Goal: Information Seeking & Learning: Compare options

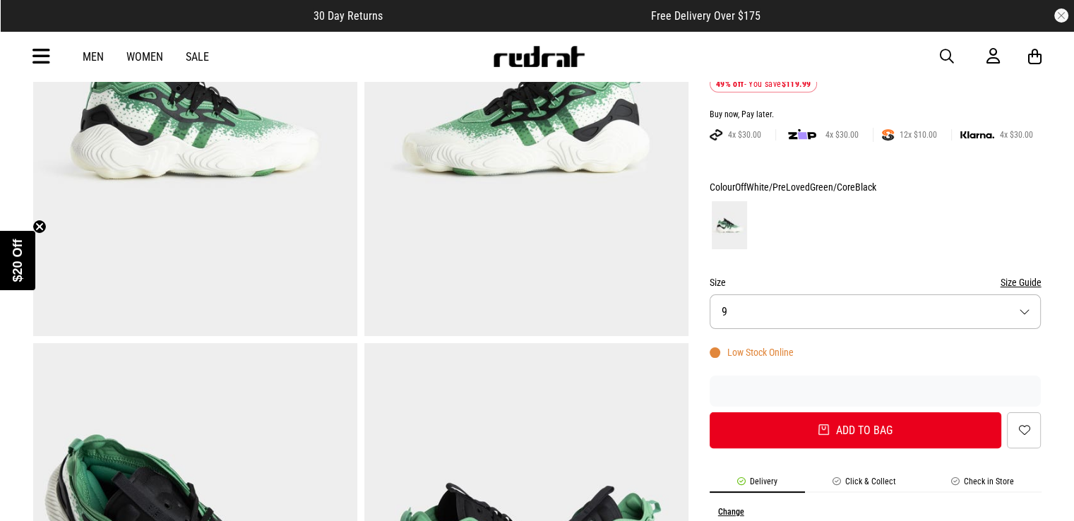
scroll to position [283, 0]
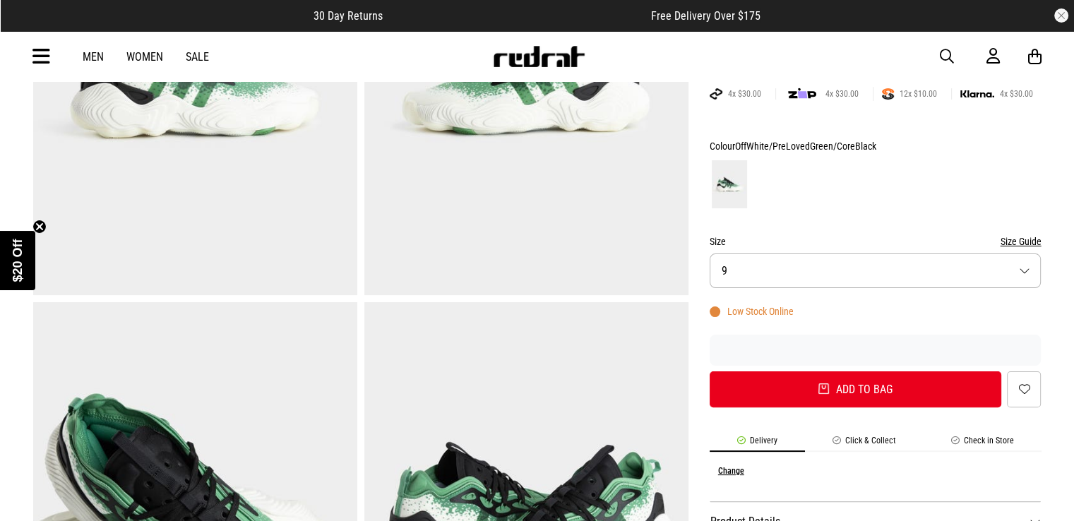
click at [859, 278] on button "Size 9" at bounding box center [876, 271] width 332 height 35
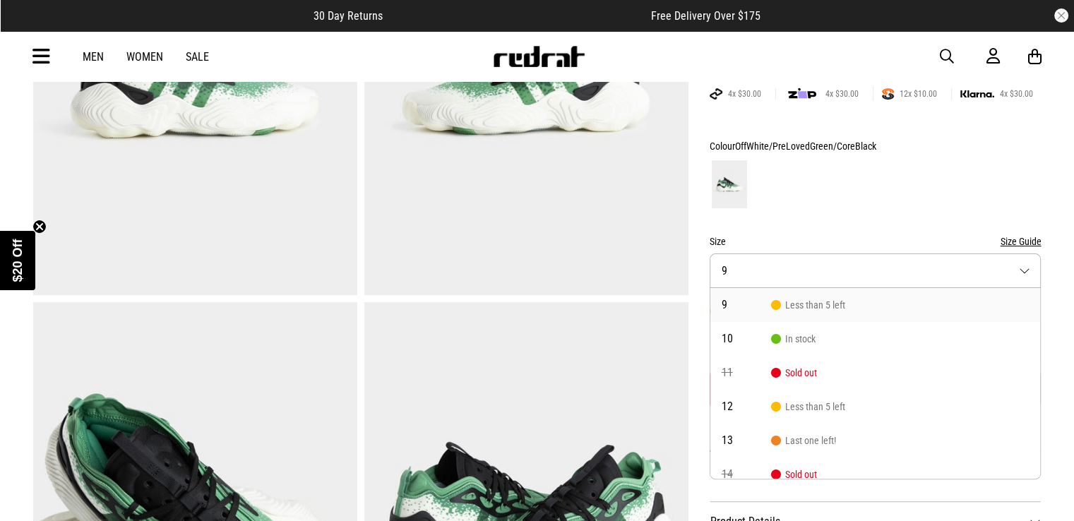
scroll to position [0, 0]
click at [860, 283] on button "Size 9" at bounding box center [876, 271] width 332 height 35
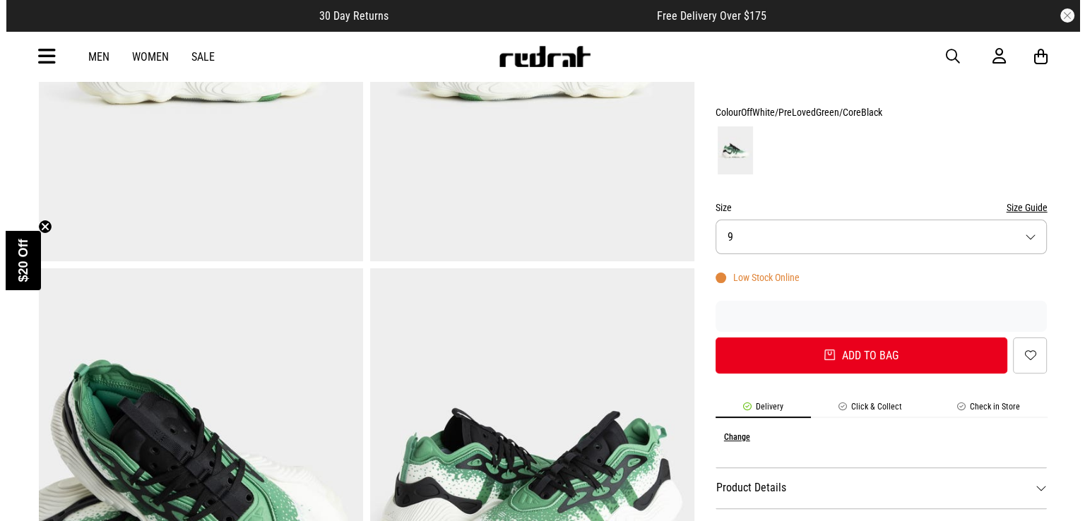
scroll to position [283, 0]
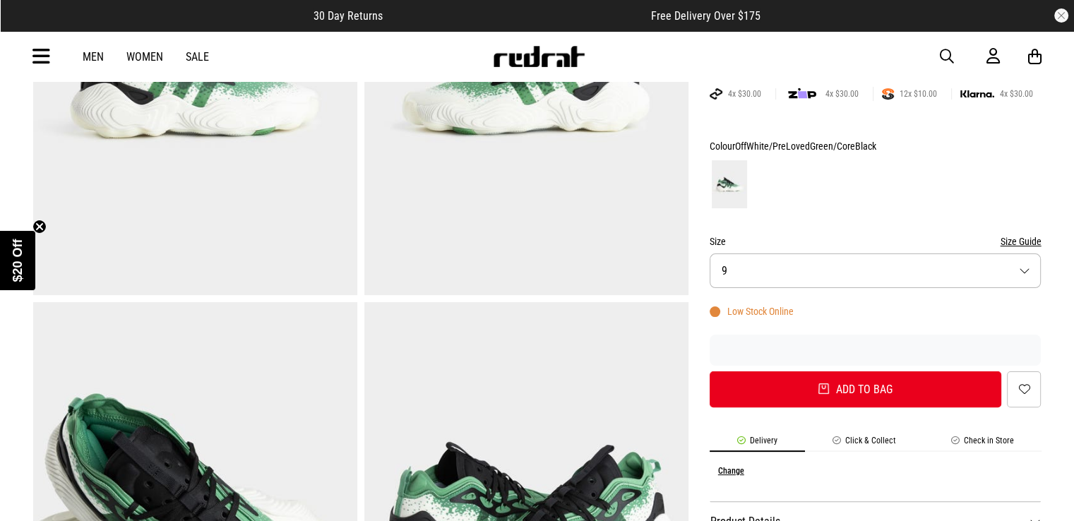
click at [39, 53] on icon at bounding box center [41, 56] width 18 height 23
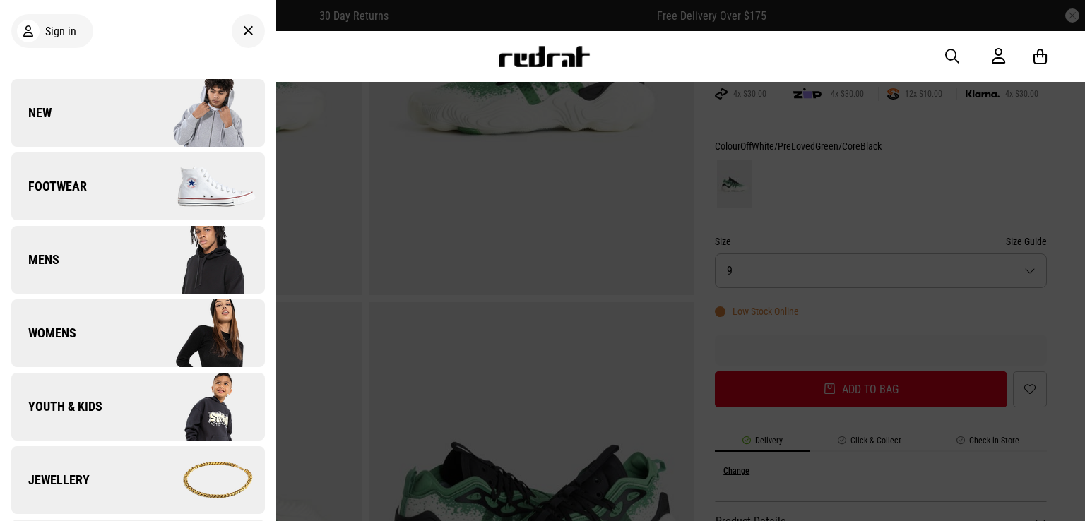
click at [140, 196] on img at bounding box center [201, 186] width 126 height 71
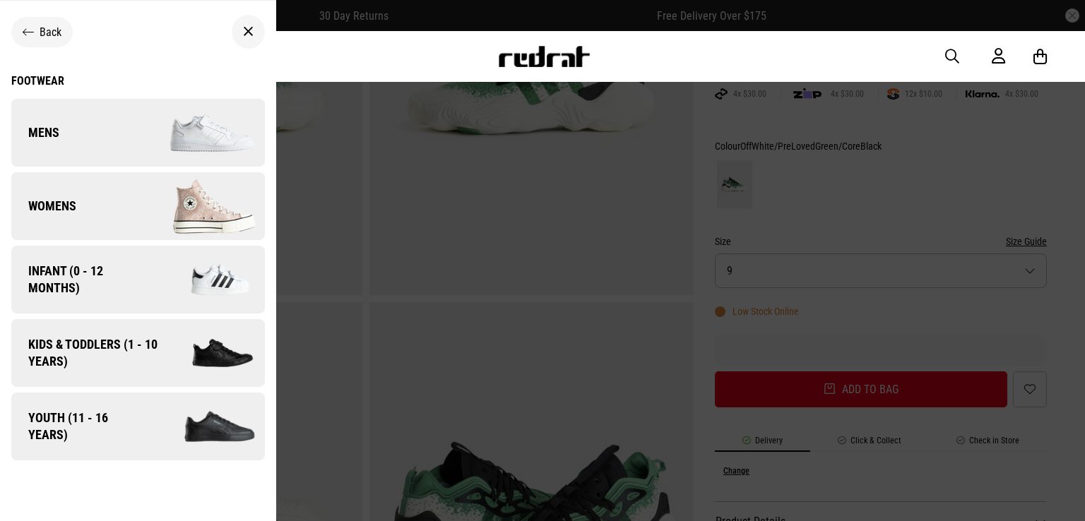
click at [174, 131] on img at bounding box center [201, 132] width 126 height 71
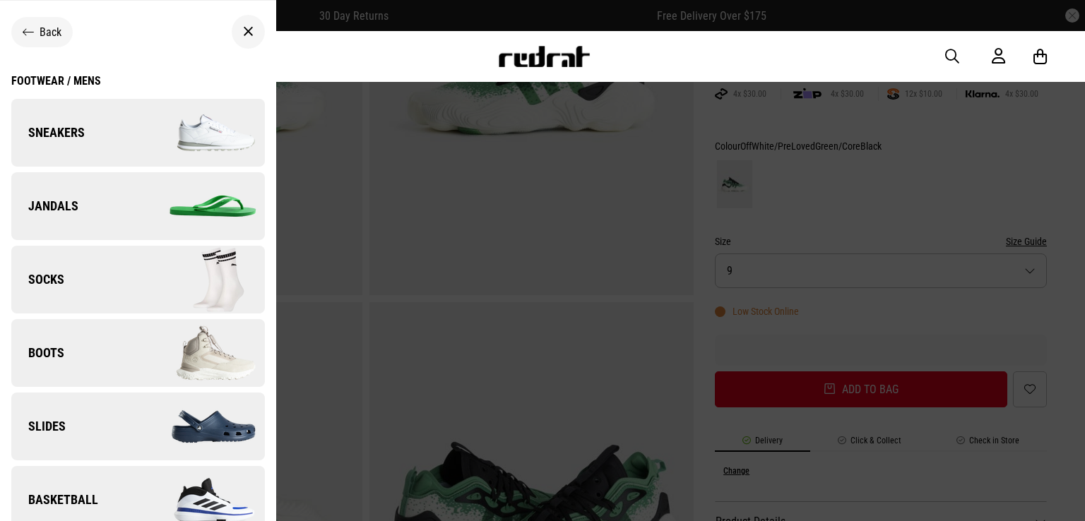
scroll to position [29, 0]
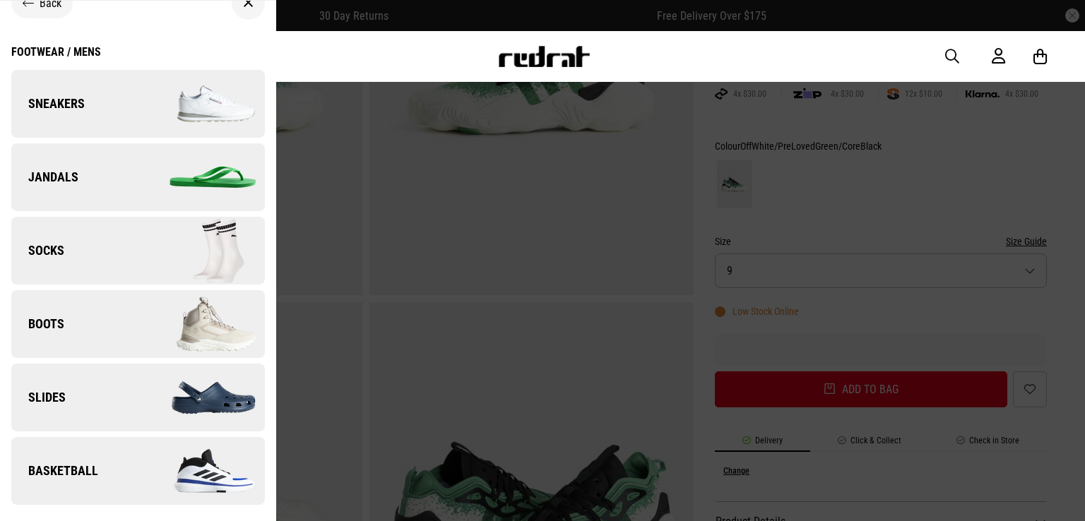
click at [142, 475] on img at bounding box center [201, 471] width 126 height 71
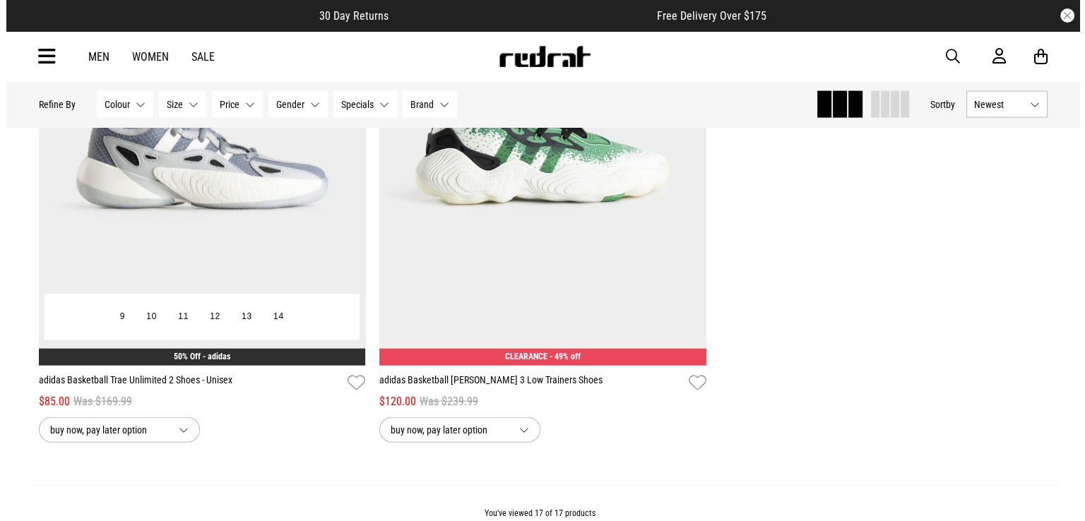
scroll to position [3179, 0]
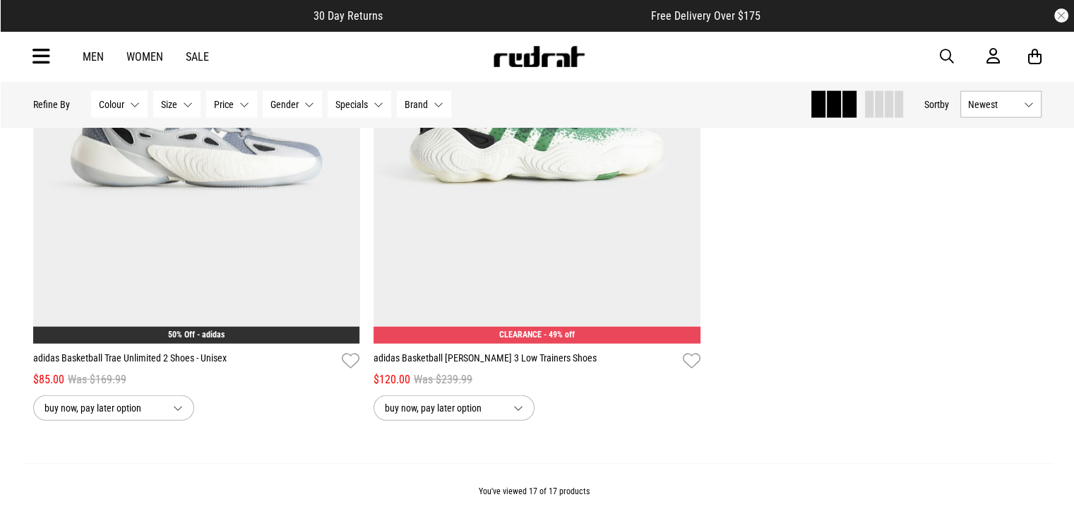
click at [37, 54] on icon at bounding box center [41, 56] width 18 height 23
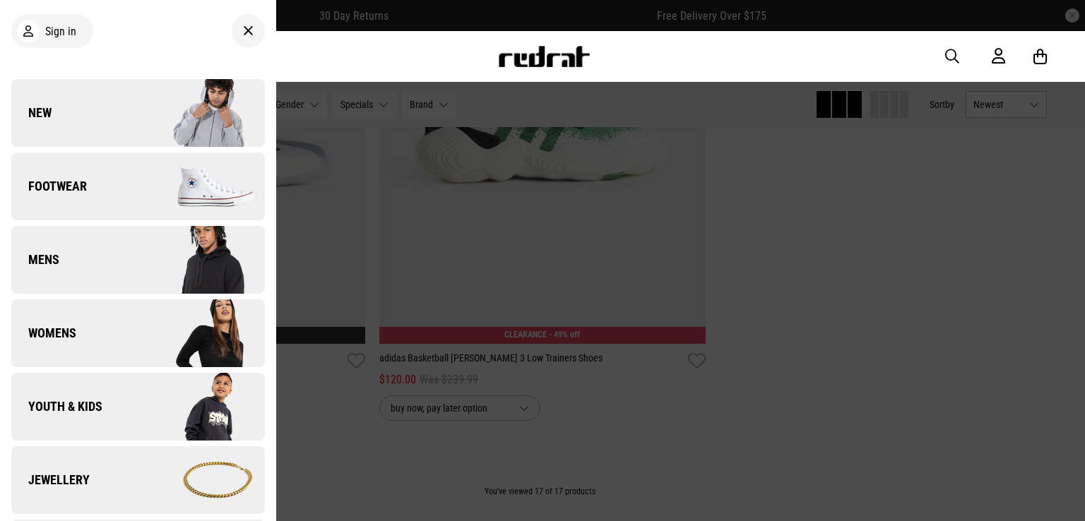
click at [102, 183] on link "Footwear" at bounding box center [138, 187] width 254 height 68
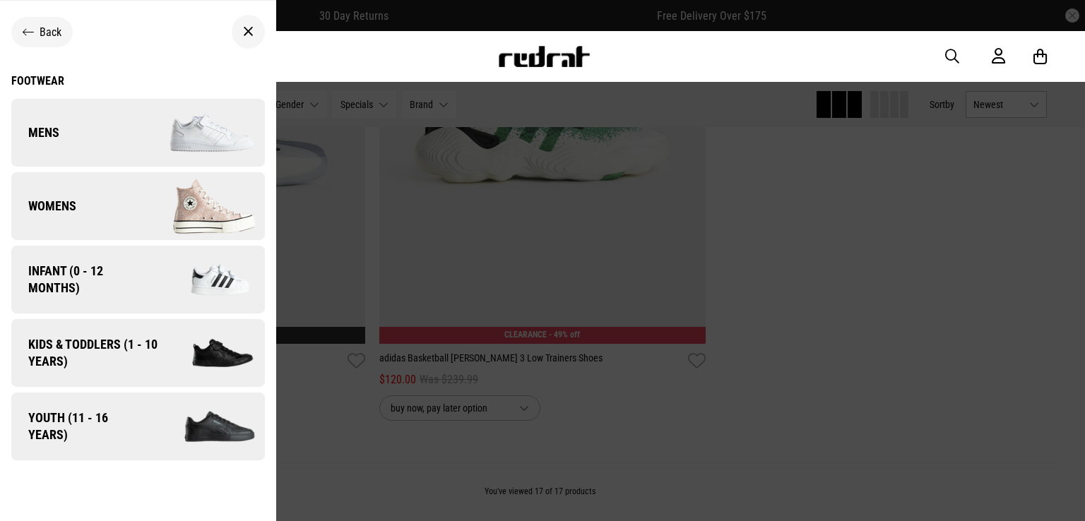
click at [150, 147] on img at bounding box center [201, 132] width 126 height 71
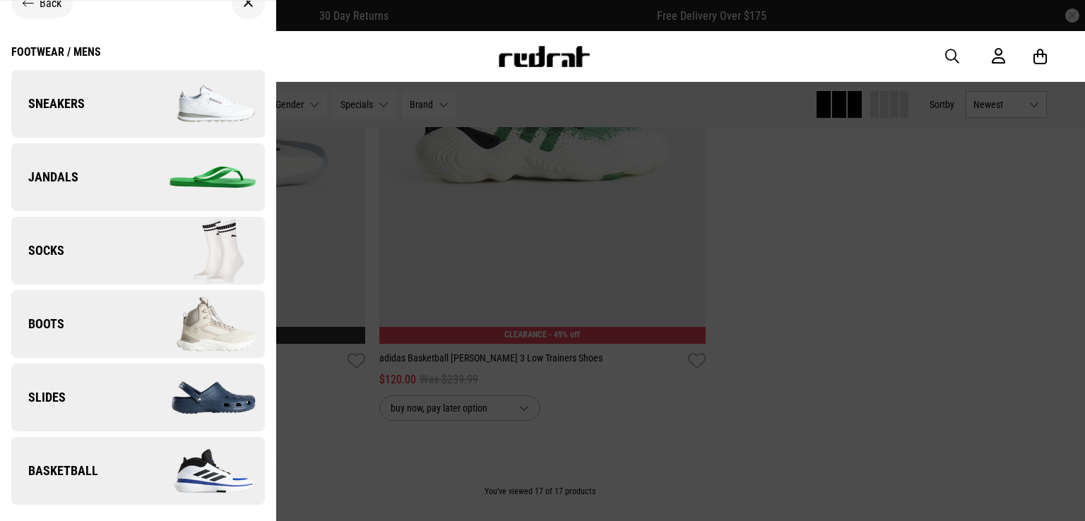
scroll to position [0, 0]
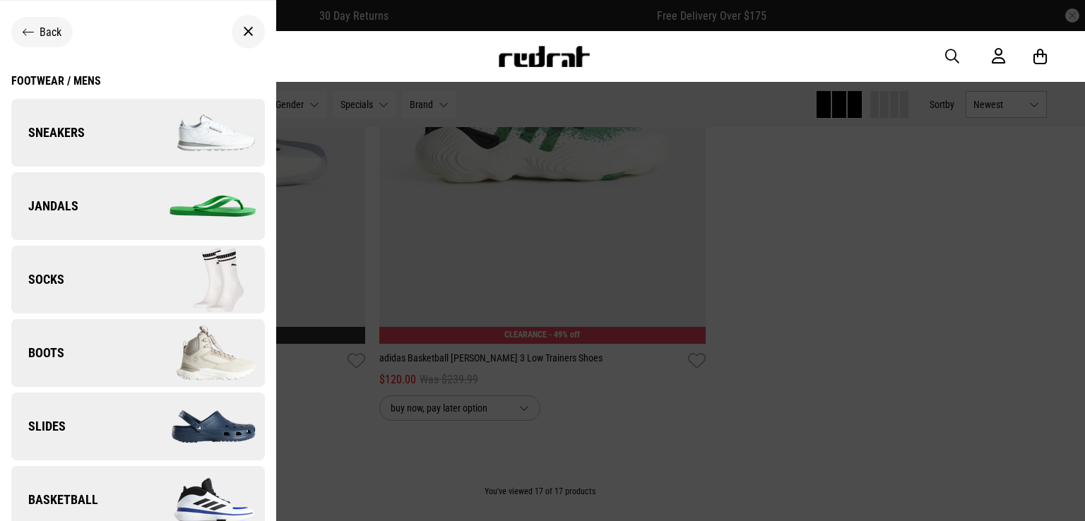
click at [179, 130] on img at bounding box center [201, 132] width 126 height 71
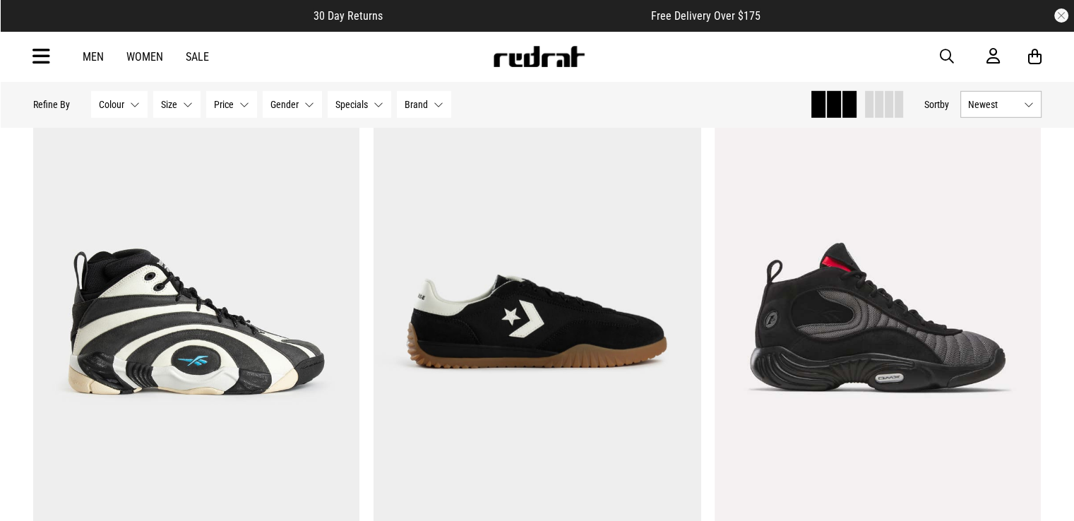
scroll to position [4168, 0]
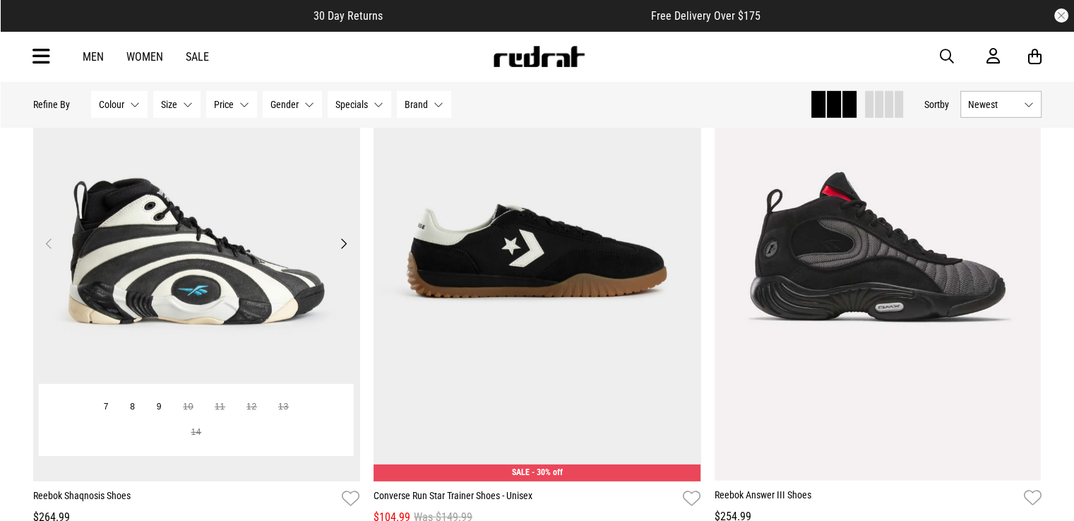
click at [353, 247] on img at bounding box center [196, 252] width 327 height 458
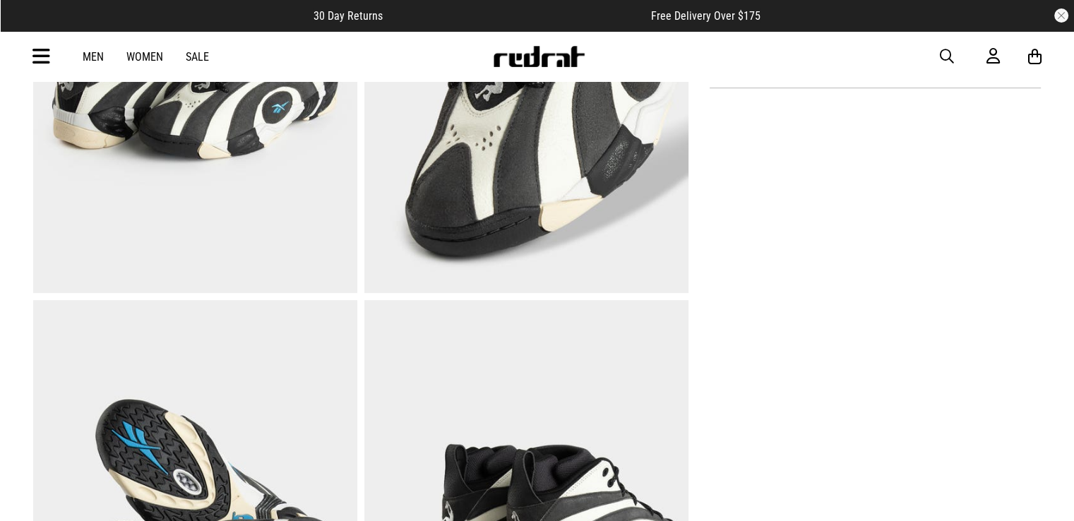
scroll to position [848, 0]
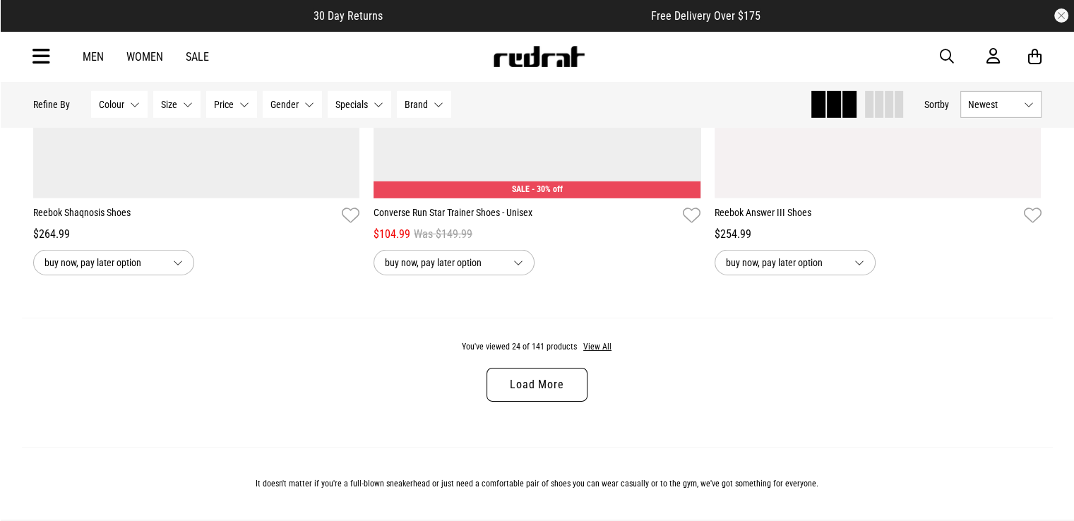
click at [511, 396] on link "Load More" at bounding box center [537, 385] width 100 height 34
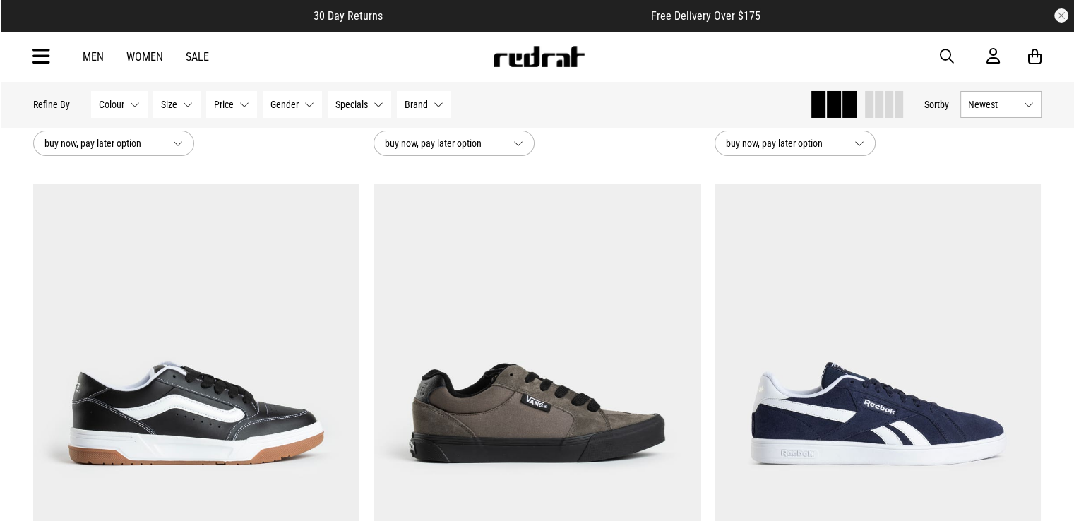
scroll to position [5154, 0]
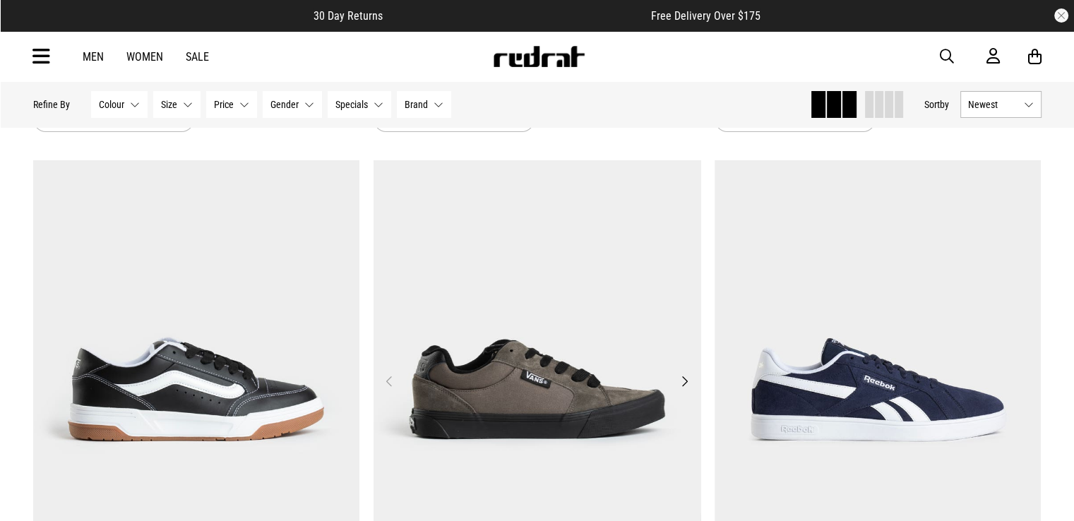
click at [686, 390] on button "Next" at bounding box center [685, 381] width 18 height 17
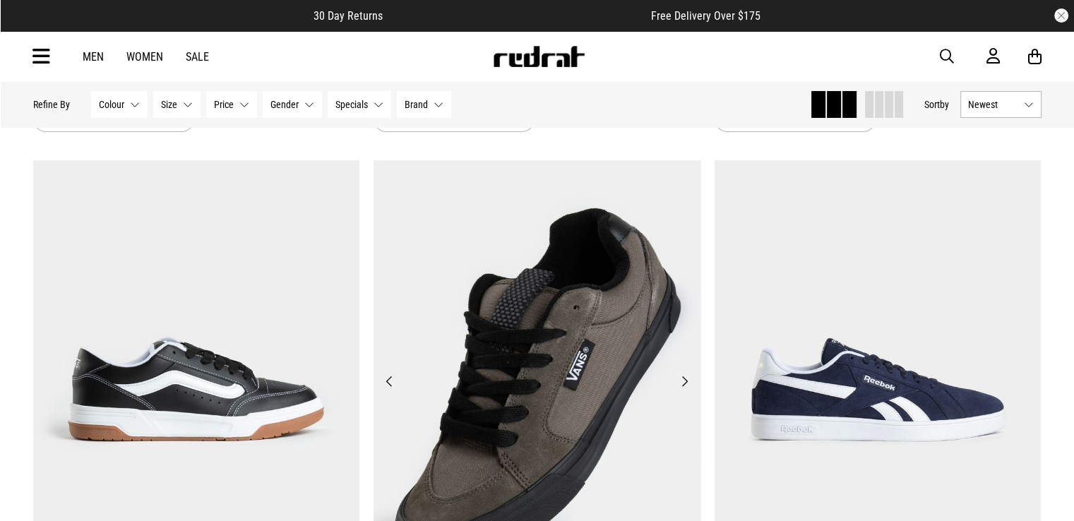
click at [686, 390] on button "Next" at bounding box center [685, 381] width 18 height 17
click at [684, 387] on button "Next" at bounding box center [685, 381] width 18 height 17
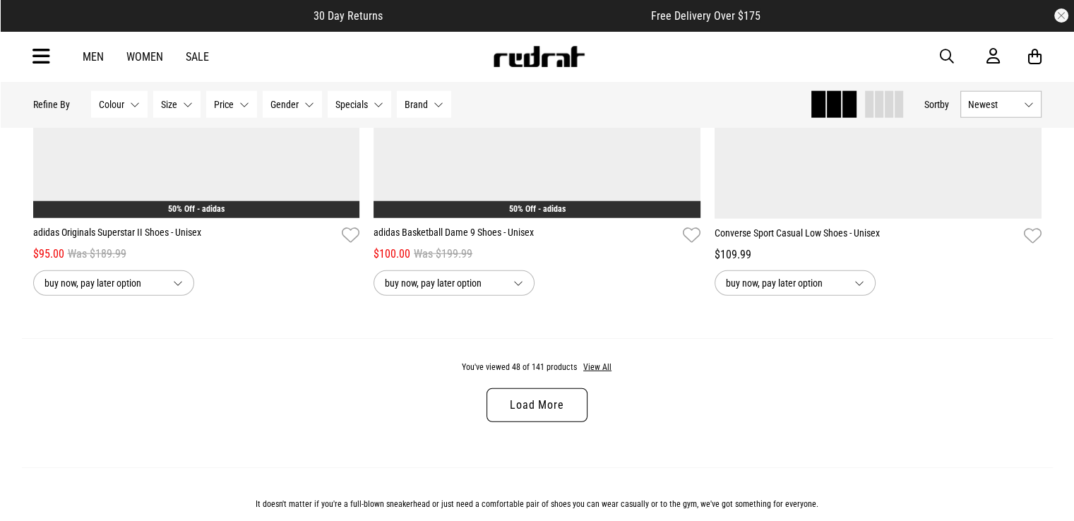
scroll to position [9110, 0]
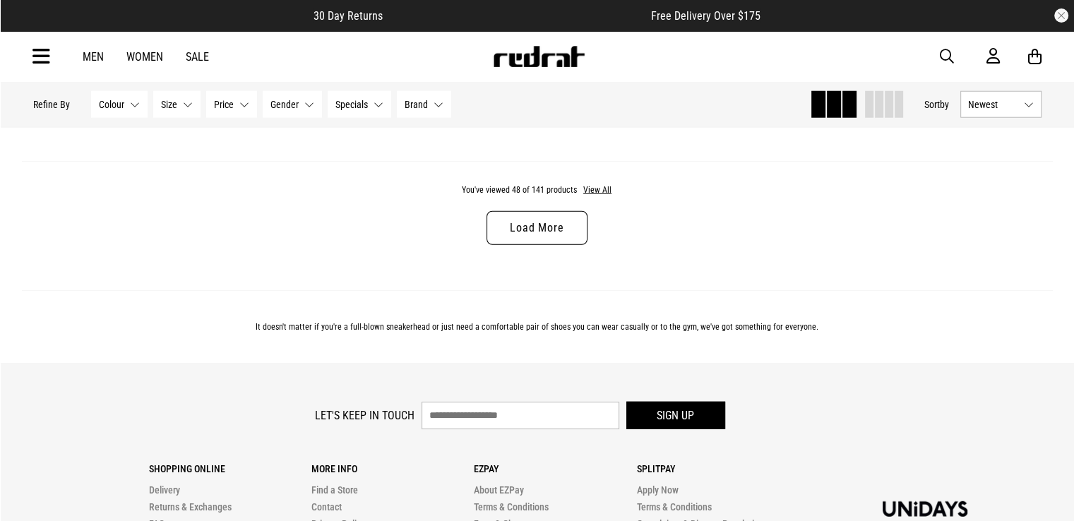
click at [559, 232] on link "Load More" at bounding box center [537, 228] width 100 height 34
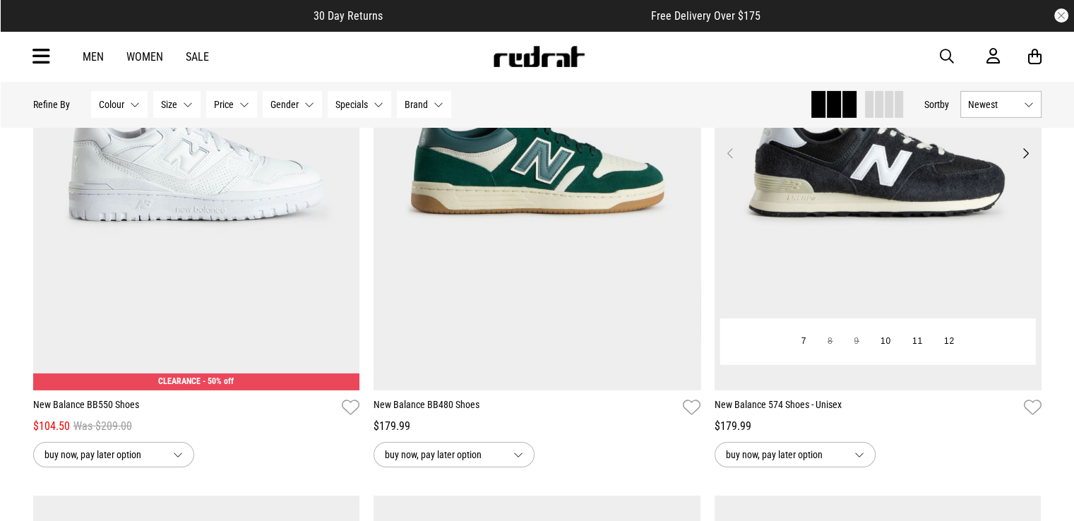
scroll to position [9746, 0]
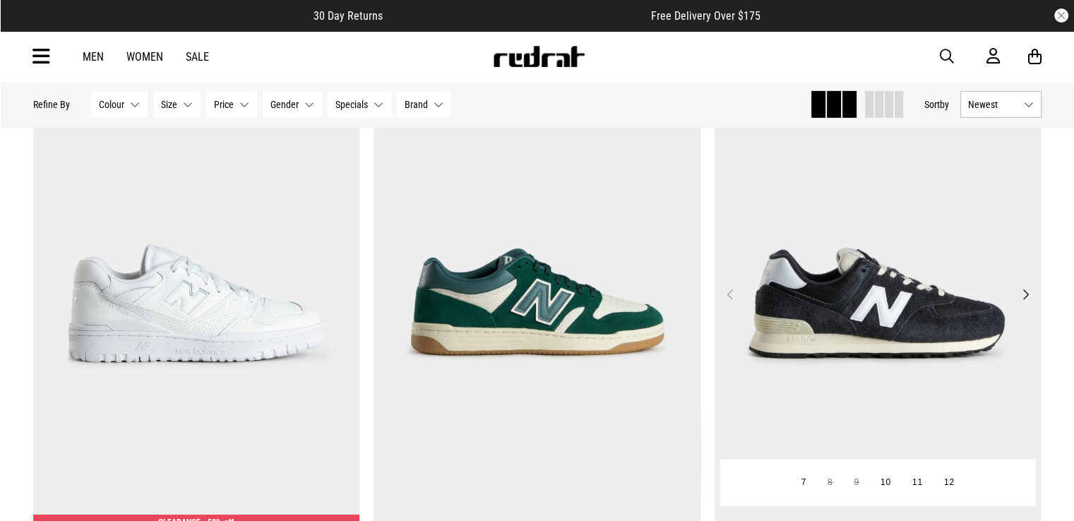
click at [1026, 303] on button "Next" at bounding box center [1026, 294] width 18 height 17
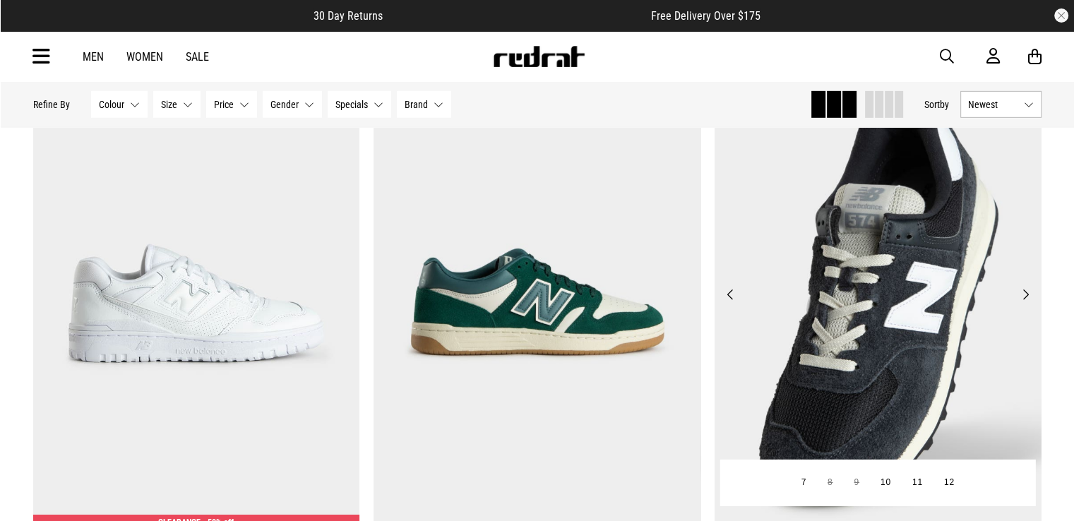
click at [1026, 303] on button "Next" at bounding box center [1026, 294] width 18 height 17
click at [1030, 303] on button "Next" at bounding box center [1026, 294] width 18 height 17
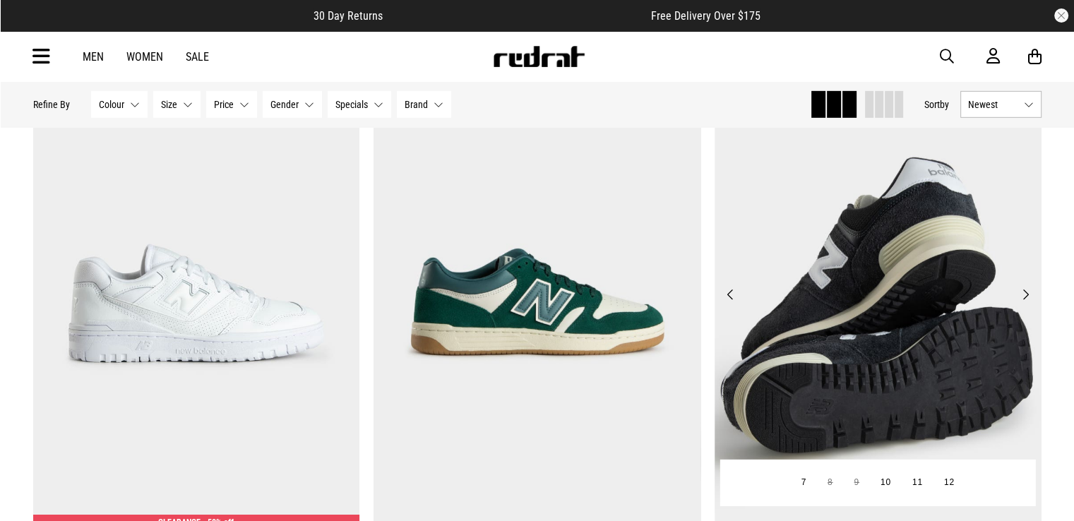
click at [1026, 303] on button "Next" at bounding box center [1026, 294] width 18 height 17
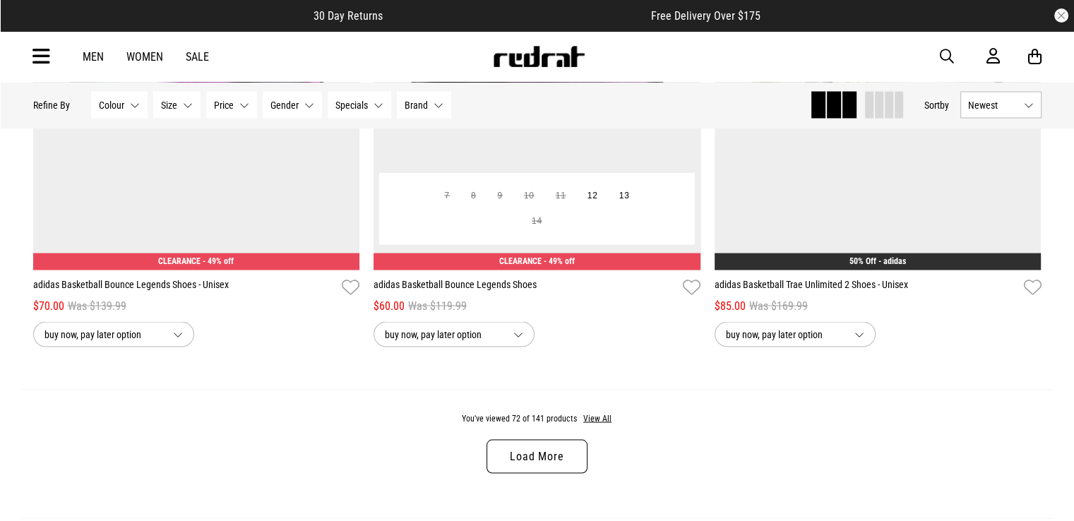
scroll to position [13419, 0]
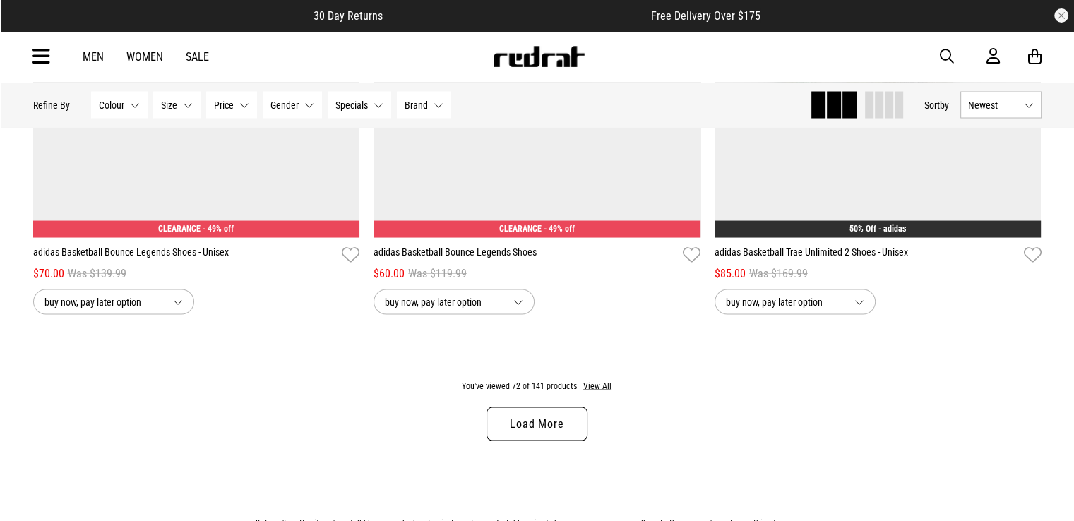
click at [544, 441] on link "Load More" at bounding box center [537, 424] width 100 height 34
click at [544, 448] on div "You've viewed 72 of 141 products View All Load More" at bounding box center [537, 421] width 1031 height 129
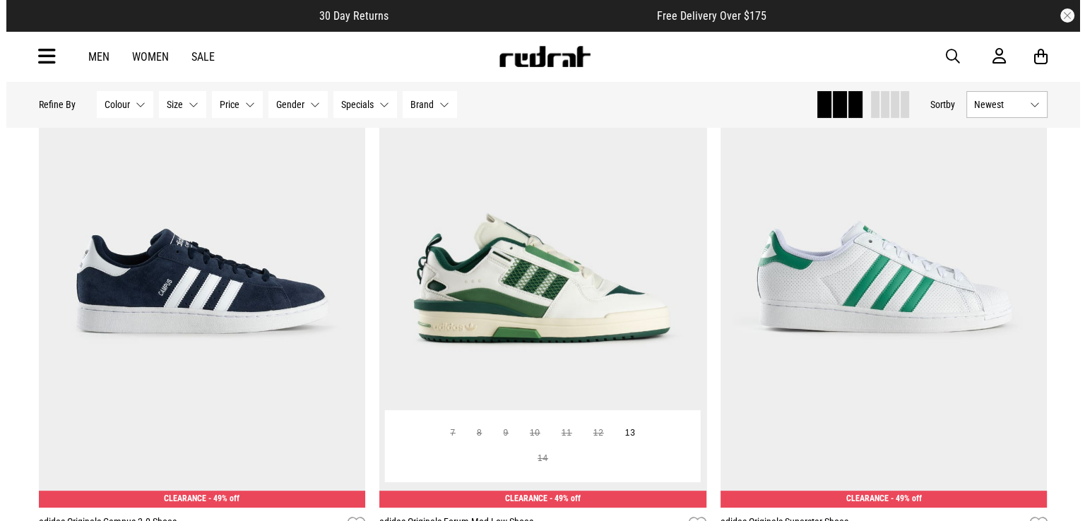
scroll to position [16598, 0]
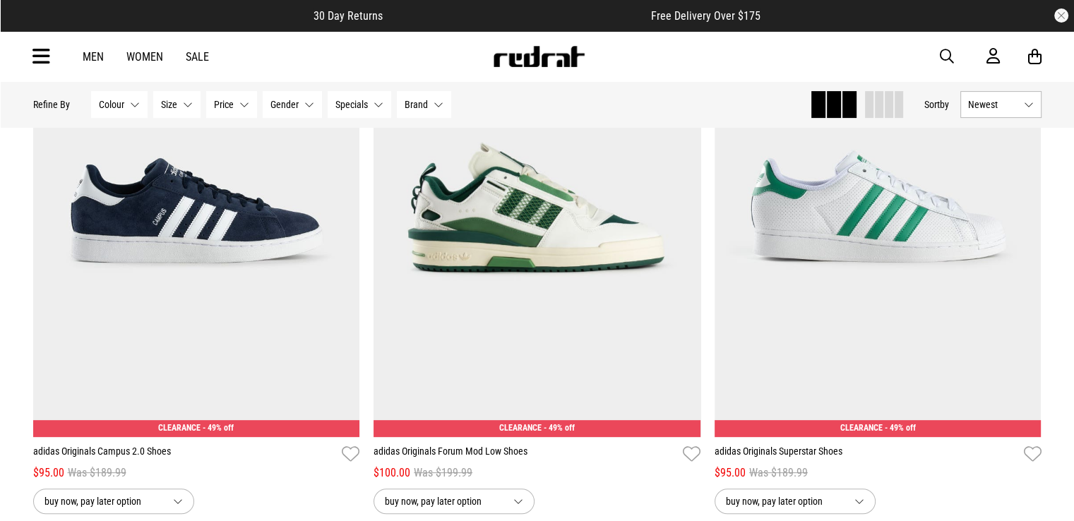
click at [40, 54] on icon at bounding box center [41, 56] width 18 height 23
click at [37, 49] on icon at bounding box center [41, 56] width 18 height 23
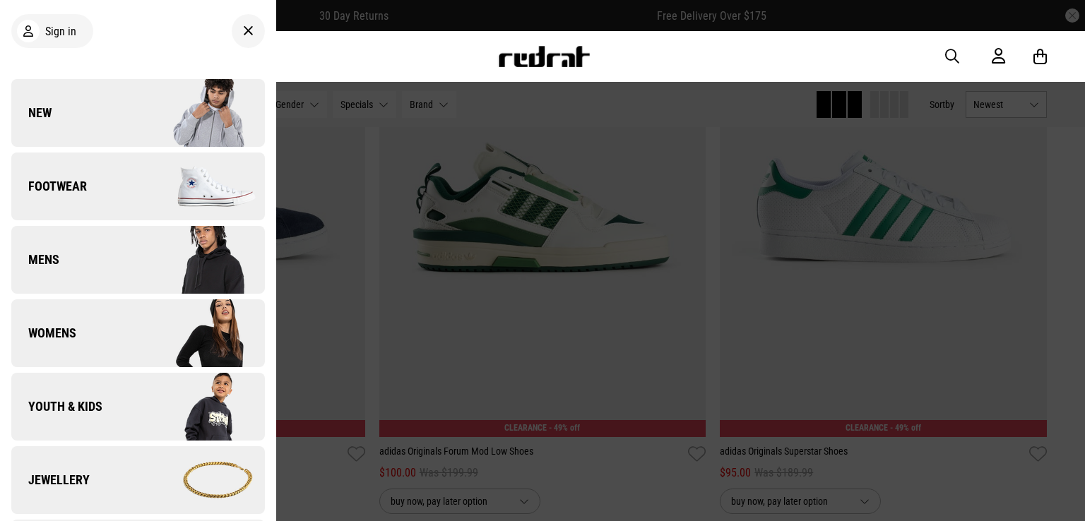
click at [161, 261] on img at bounding box center [201, 260] width 126 height 71
click at [161, 262] on img at bounding box center [201, 260] width 126 height 71
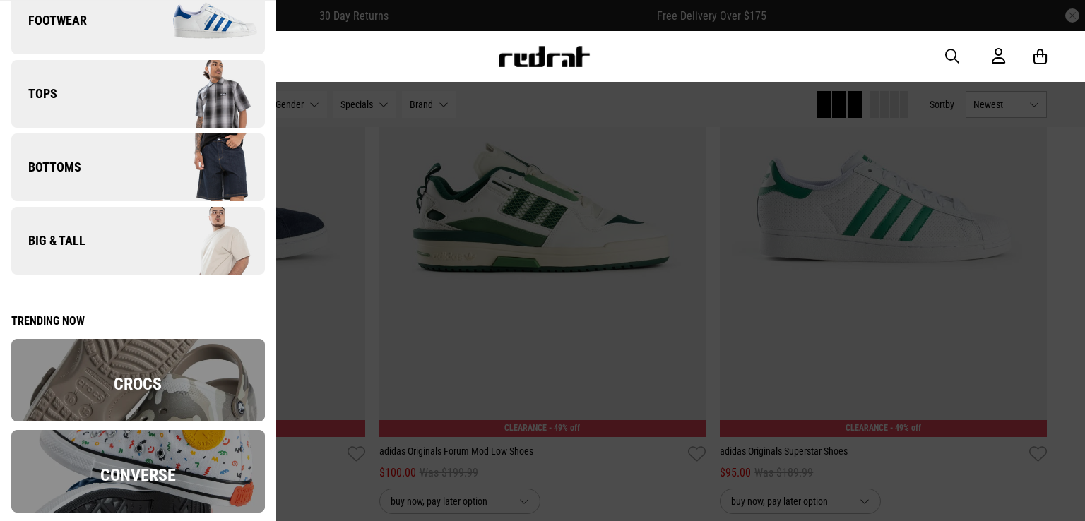
scroll to position [127, 0]
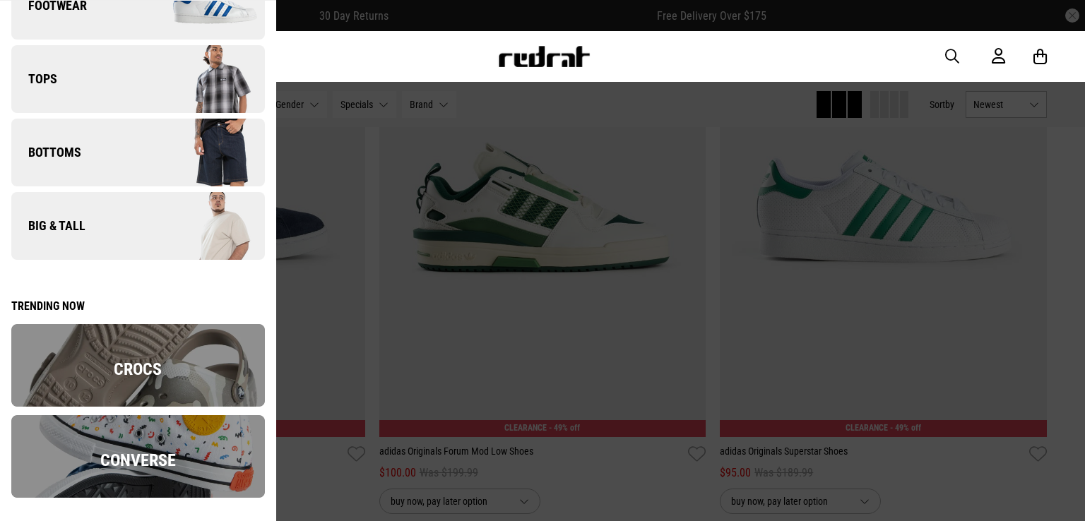
click at [143, 361] on span "Crocs" at bounding box center [138, 370] width 48 height 20
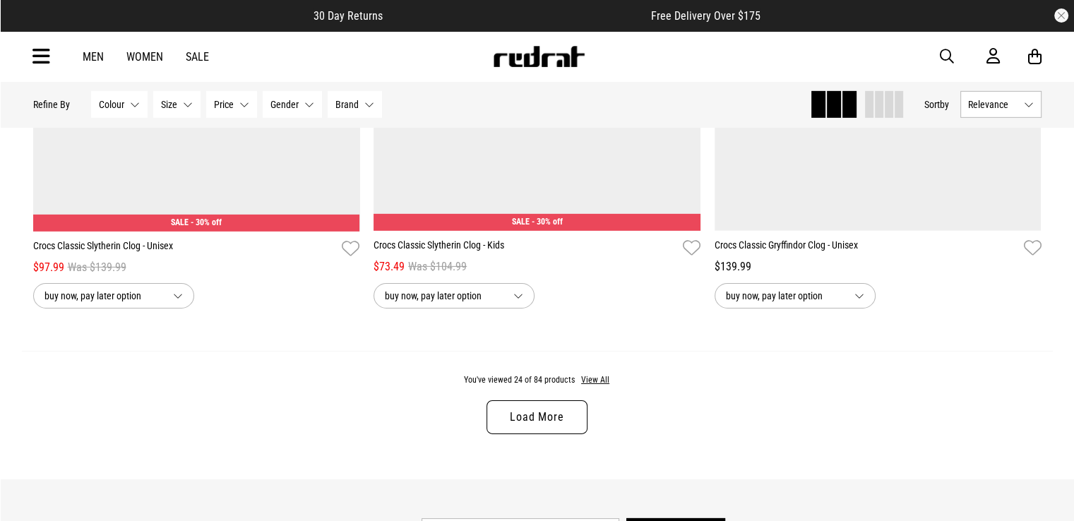
scroll to position [4450, 0]
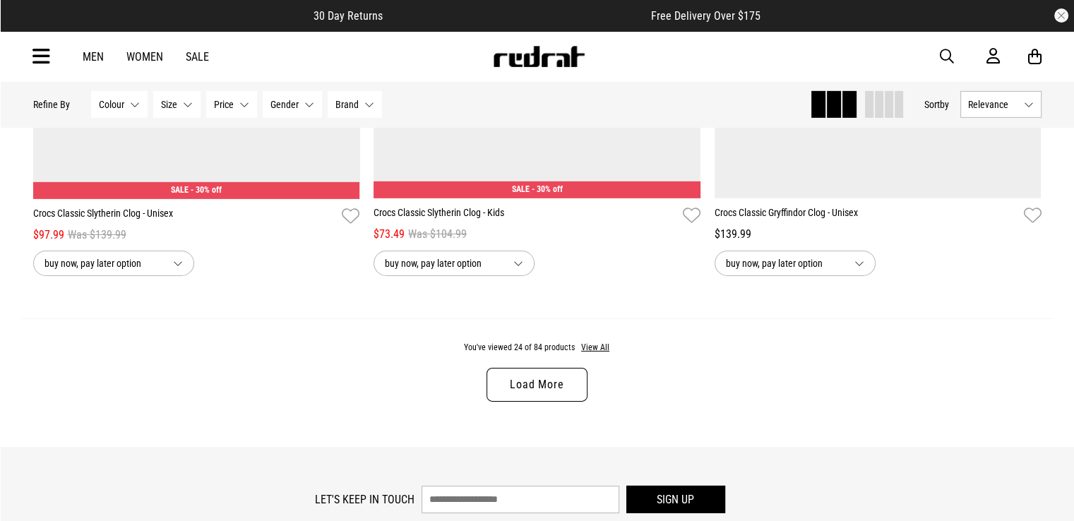
click at [513, 388] on link "Load More" at bounding box center [537, 385] width 100 height 34
click at [513, 388] on div "You've viewed 24 of 84 products View All Load More" at bounding box center [537, 383] width 1031 height 129
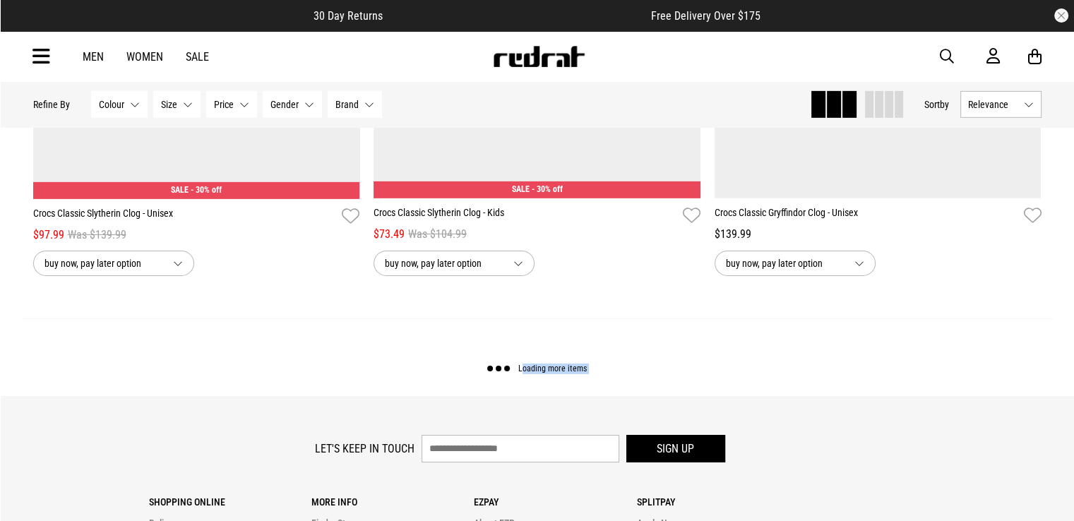
click at [513, 388] on div "Loading more items" at bounding box center [537, 358] width 1031 height 78
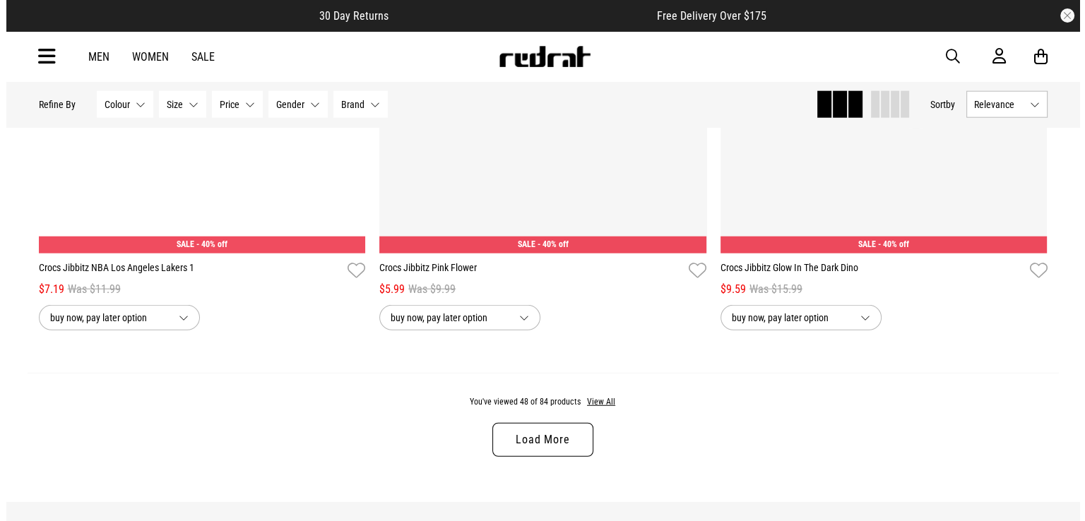
scroll to position [9020, 0]
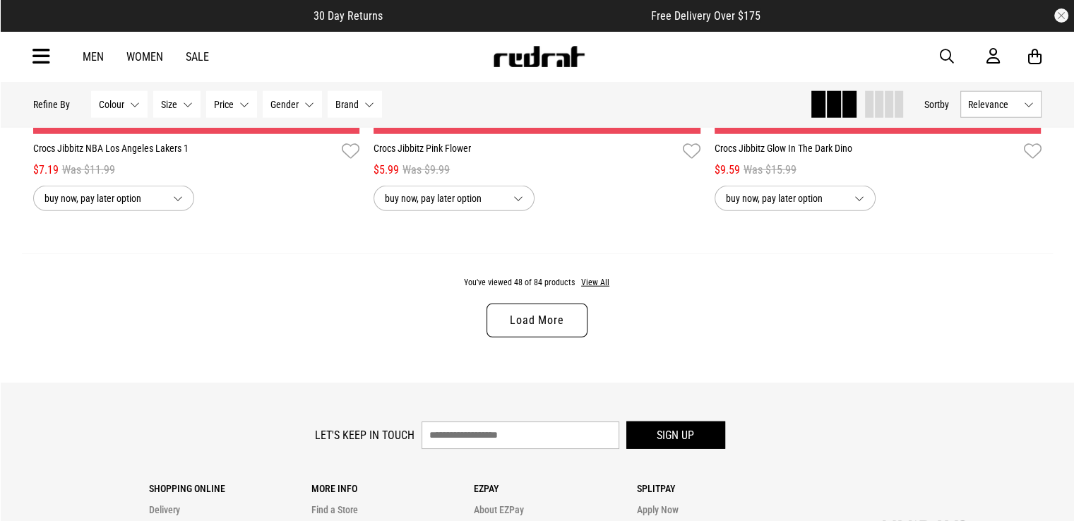
click at [31, 60] on div "Men Women Sale Sign in New Back Footwear Back Mens Back Womens Back Youth & Kid…" at bounding box center [537, 56] width 1031 height 51
click at [37, 49] on icon at bounding box center [41, 56] width 18 height 23
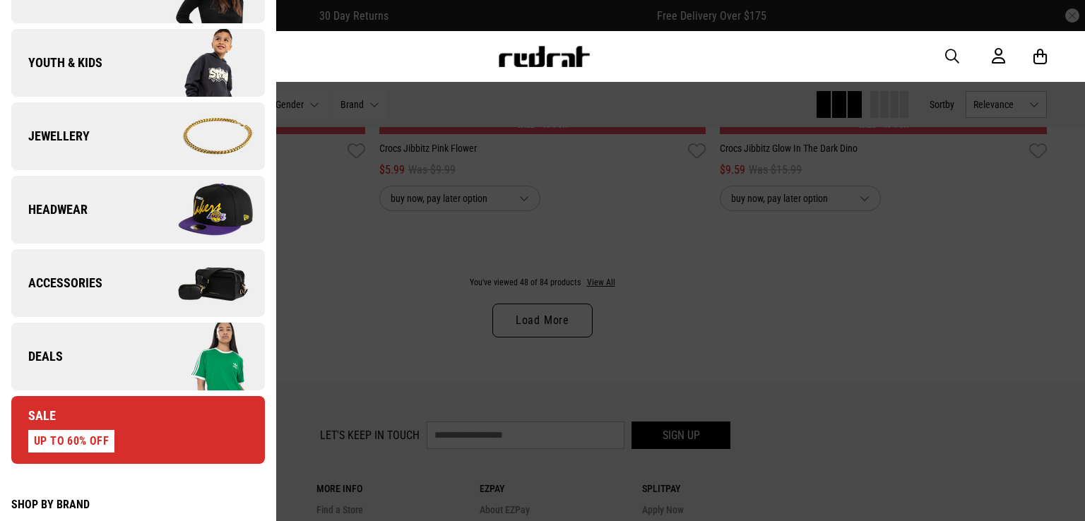
scroll to position [353, 0]
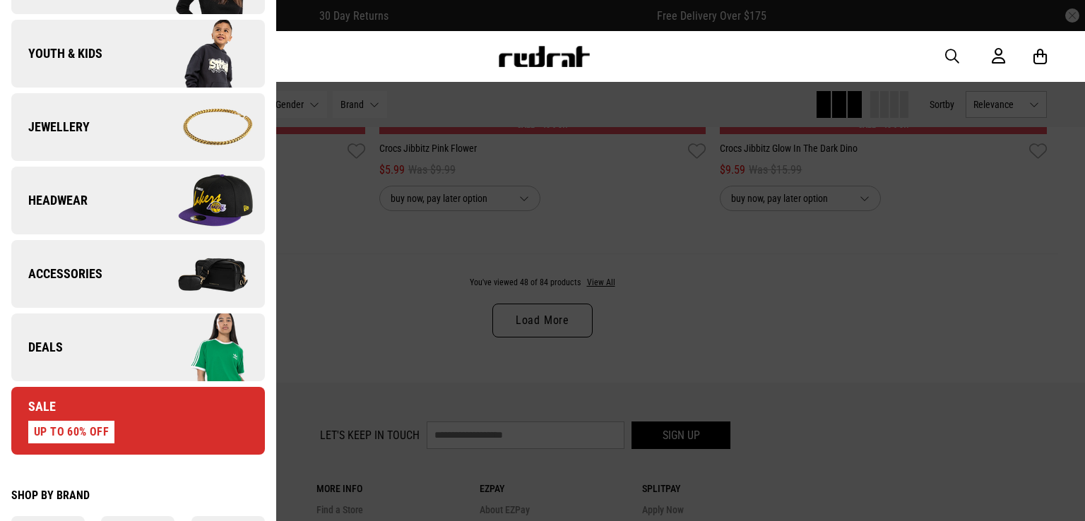
click at [143, 183] on img at bounding box center [201, 200] width 126 height 71
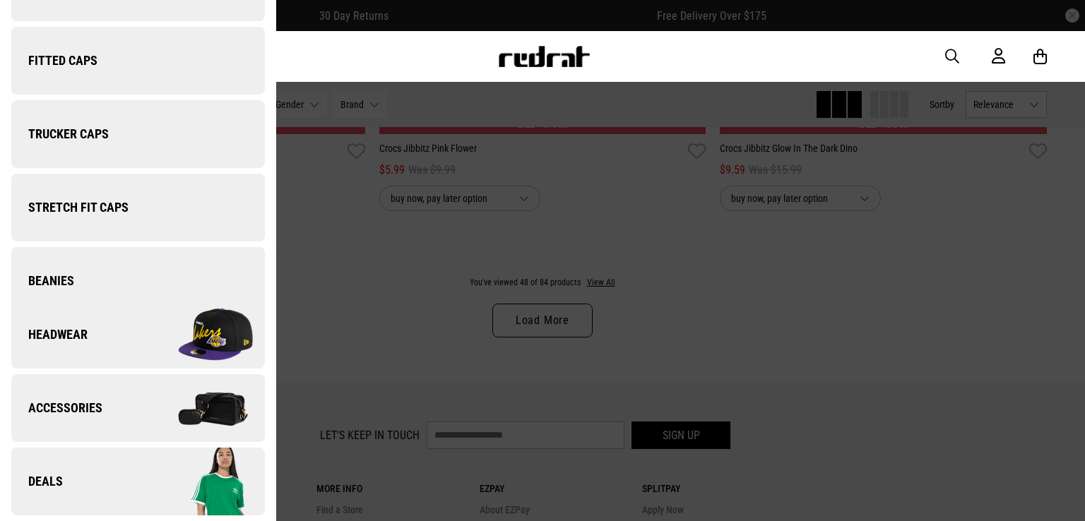
scroll to position [0, 0]
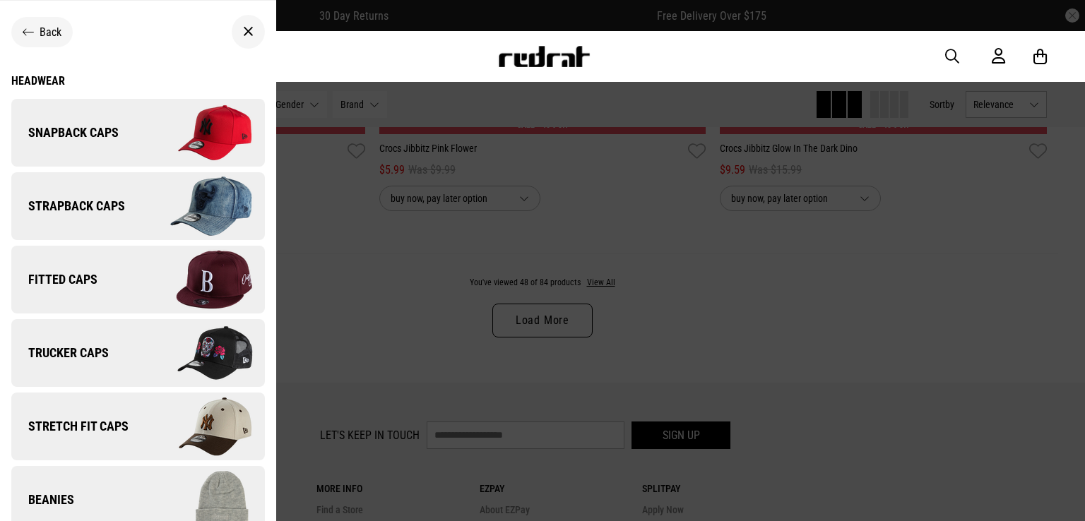
click at [165, 295] on img at bounding box center [201, 279] width 126 height 71
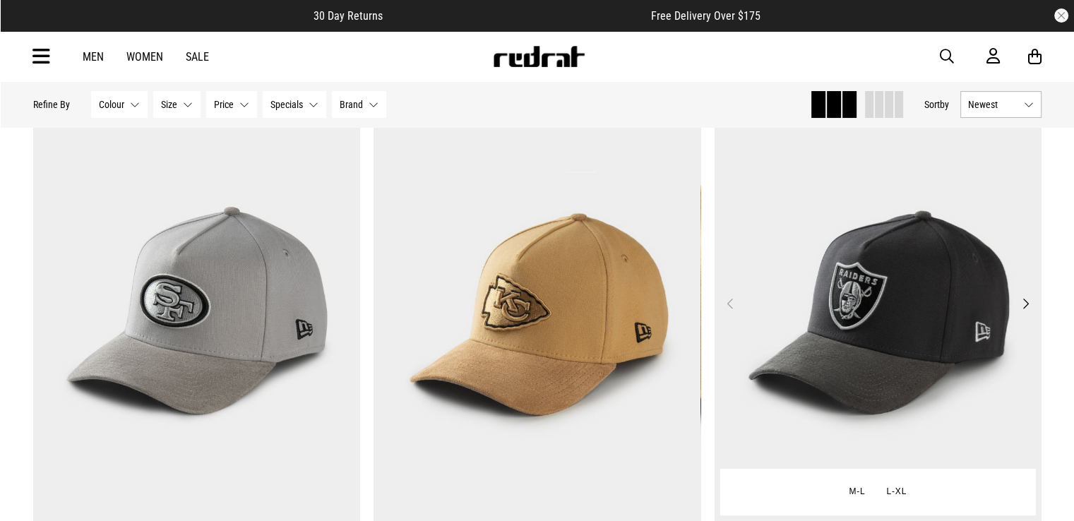
scroll to position [141, 0]
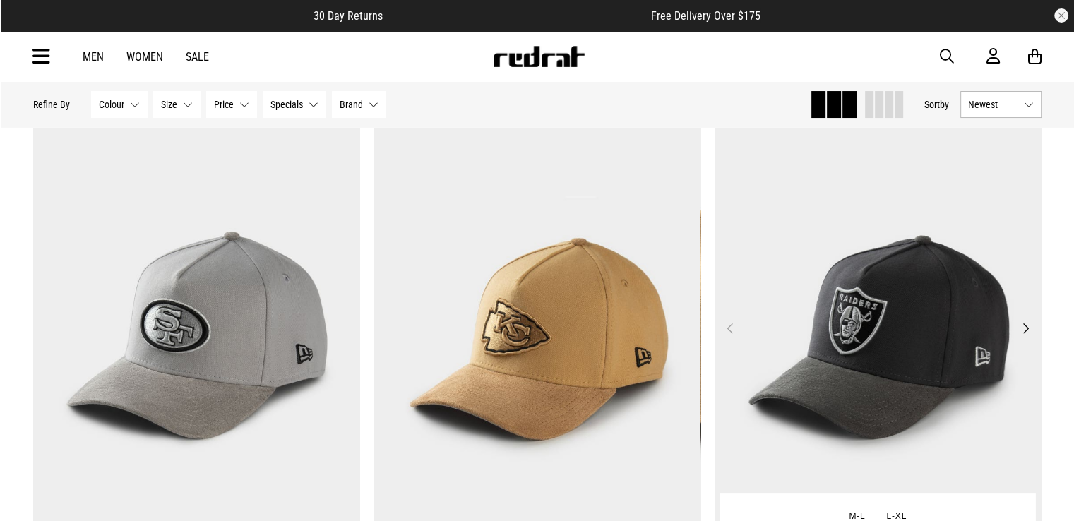
click at [1025, 325] on button "Next" at bounding box center [1026, 328] width 18 height 17
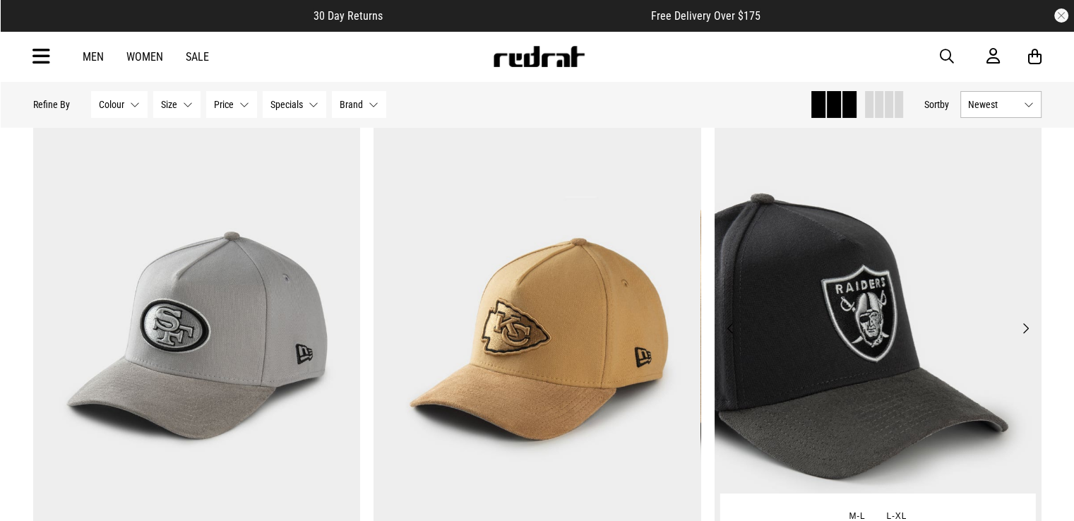
click at [1025, 326] on button "Next" at bounding box center [1026, 328] width 18 height 17
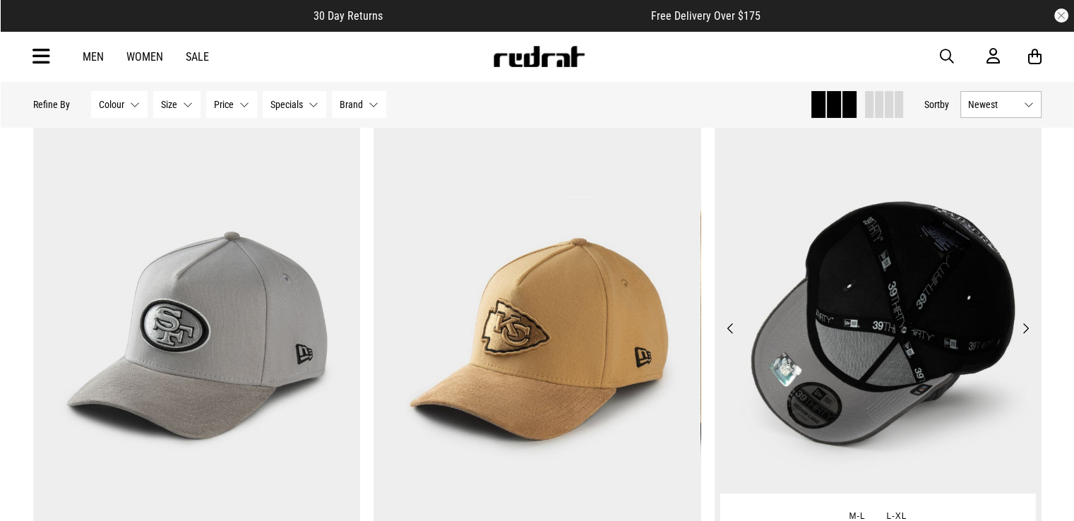
click at [1025, 319] on img at bounding box center [878, 337] width 327 height 458
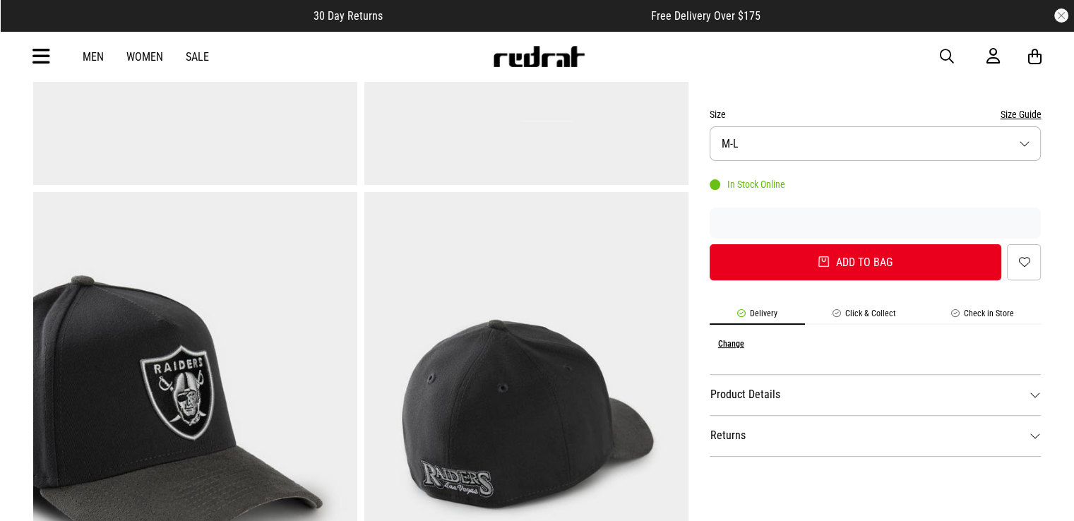
scroll to position [353, 0]
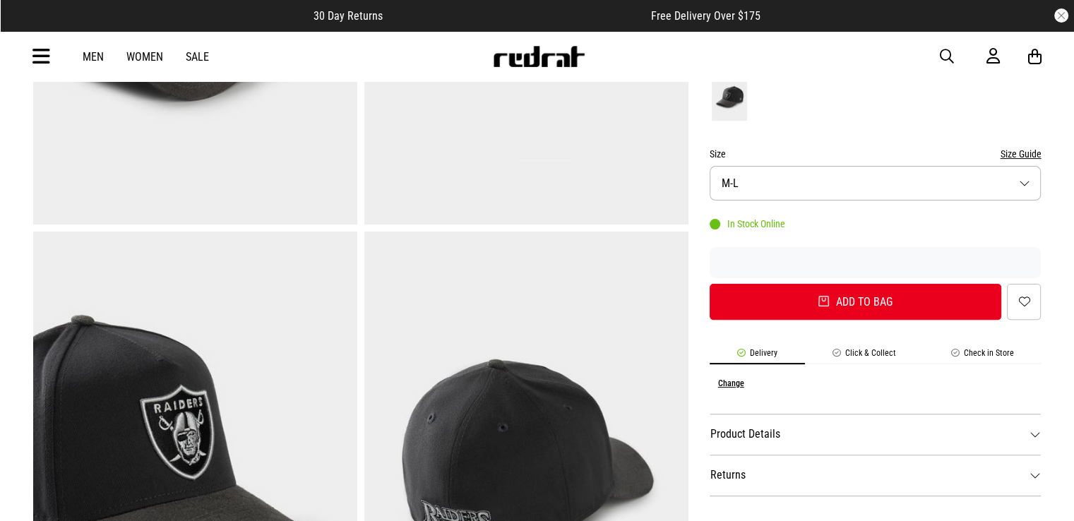
click at [824, 190] on button "Size M-L" at bounding box center [876, 183] width 332 height 35
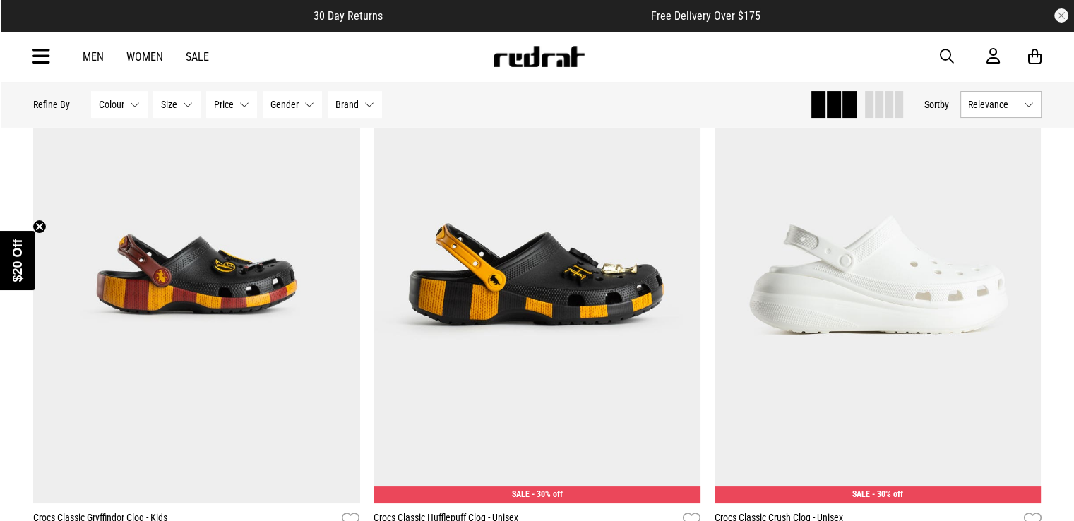
click at [37, 52] on icon at bounding box center [41, 56] width 18 height 23
click at [44, 55] on icon at bounding box center [41, 56] width 18 height 23
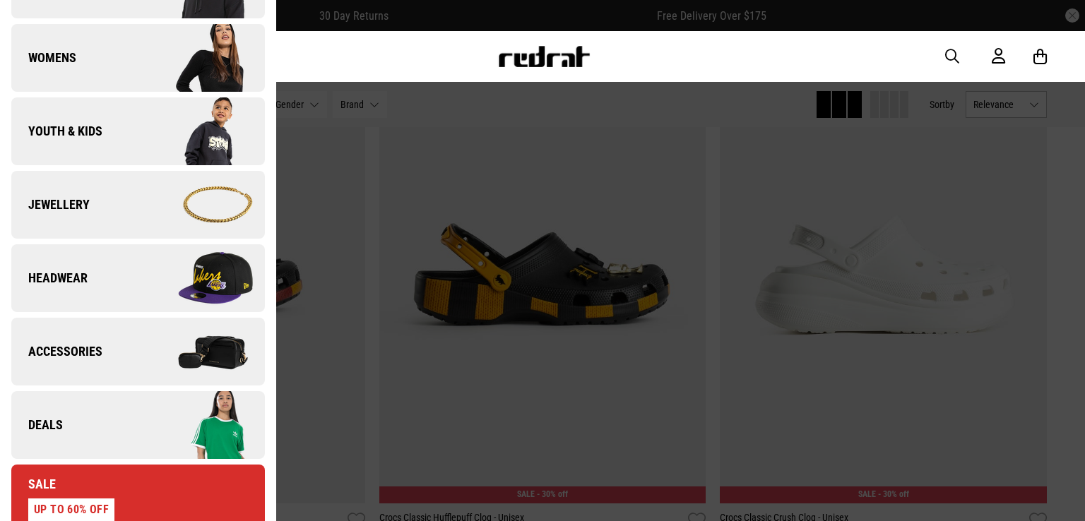
scroll to position [353, 0]
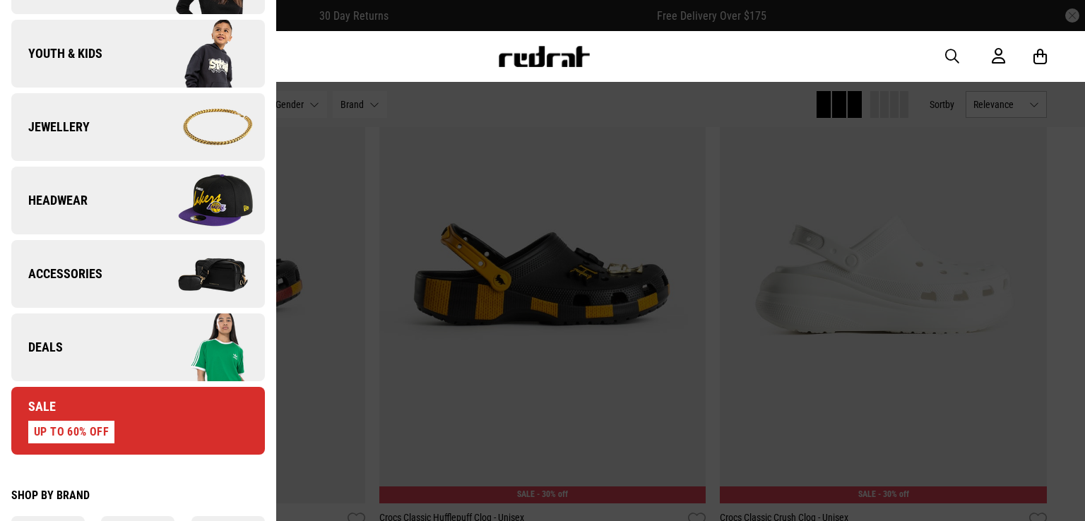
click at [98, 189] on link "Headwear" at bounding box center [138, 201] width 254 height 68
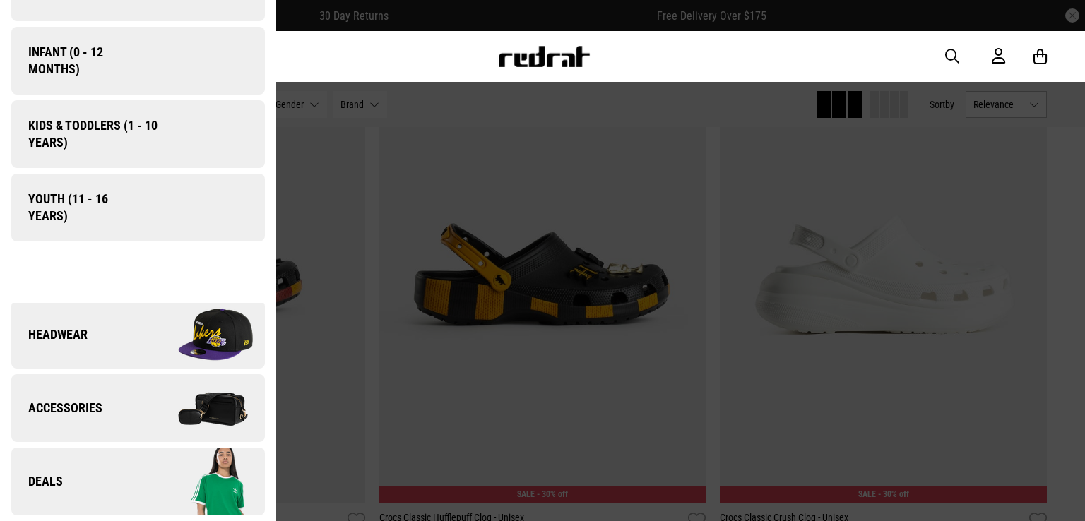
scroll to position [0, 0]
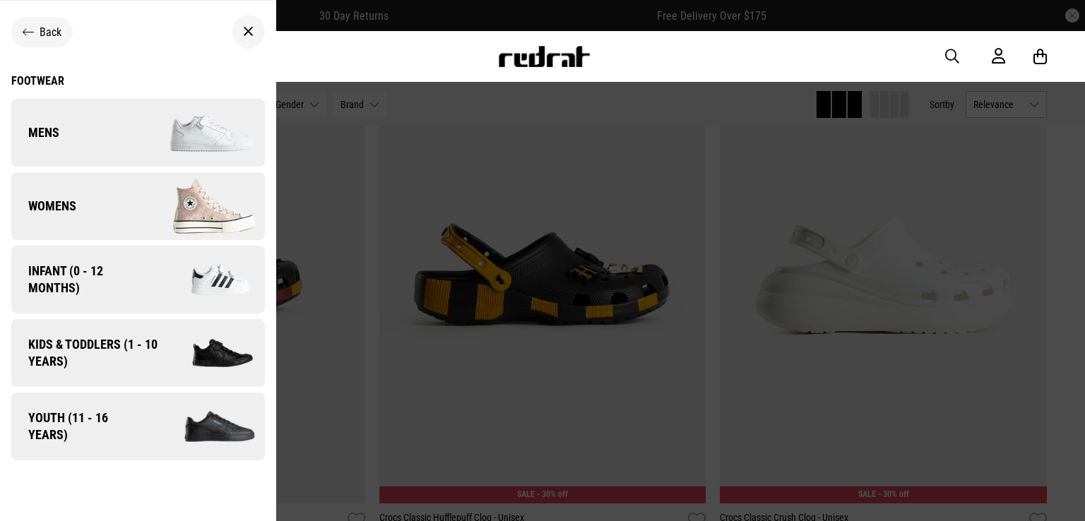
click at [254, 35] on div at bounding box center [248, 32] width 33 height 34
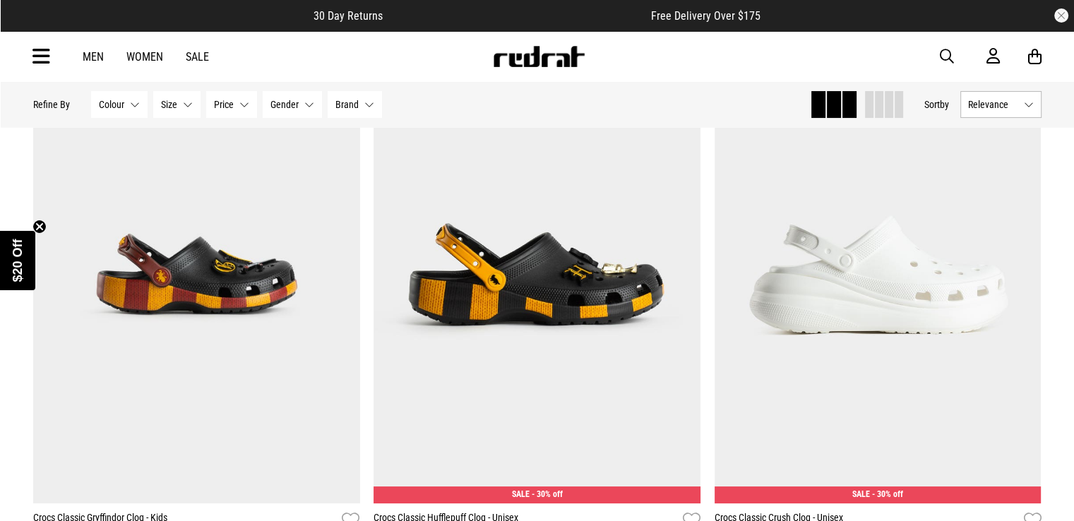
click at [43, 56] on icon at bounding box center [41, 56] width 18 height 23
click at [43, 60] on icon at bounding box center [41, 56] width 18 height 23
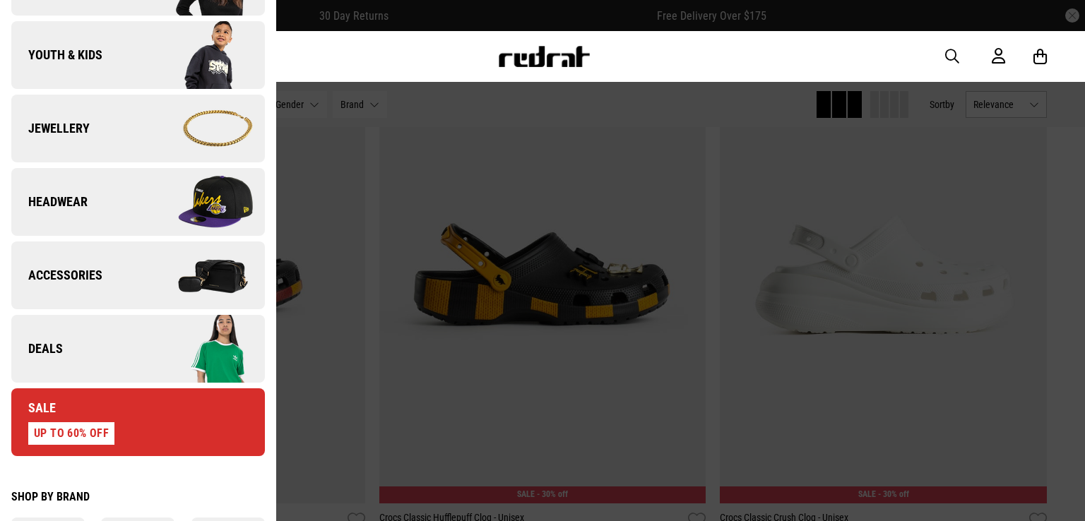
scroll to position [353, 0]
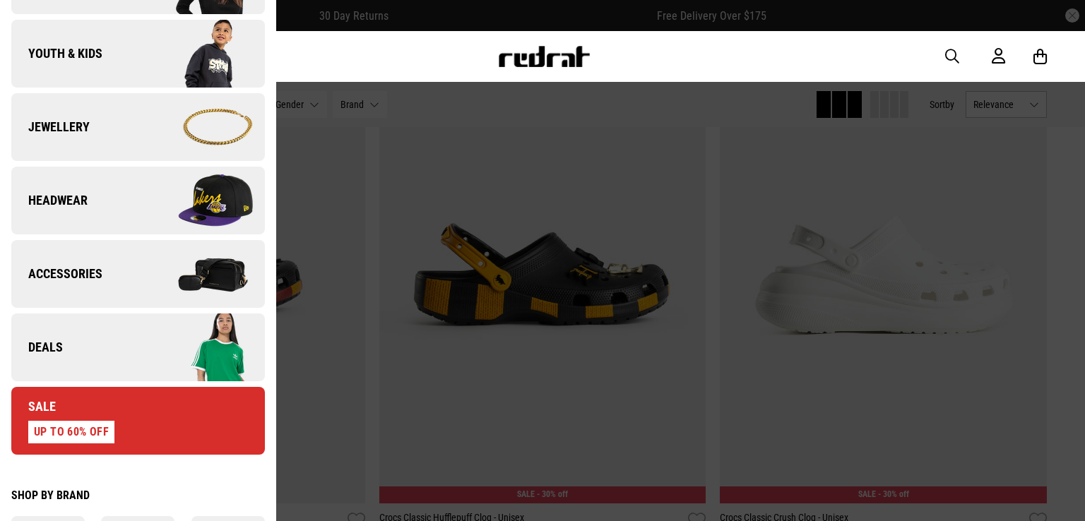
click at [122, 191] on link "Headwear" at bounding box center [138, 201] width 254 height 68
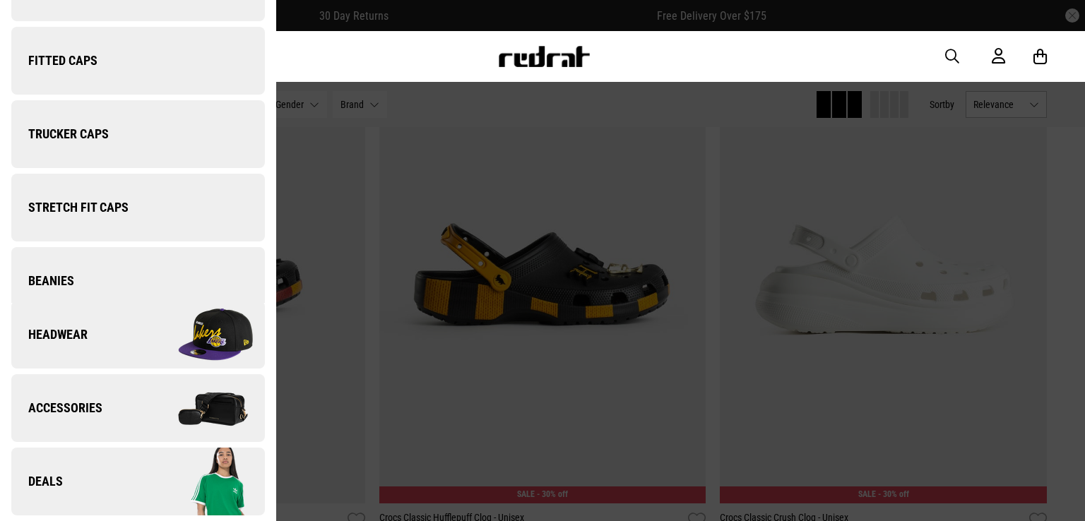
scroll to position [0, 0]
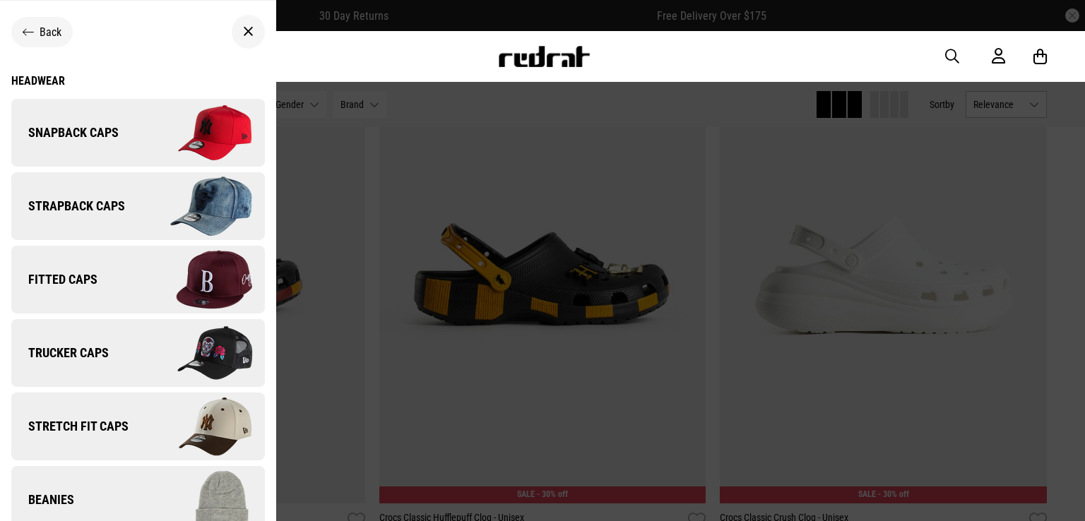
click at [126, 282] on link "Fitted Caps" at bounding box center [138, 280] width 254 height 68
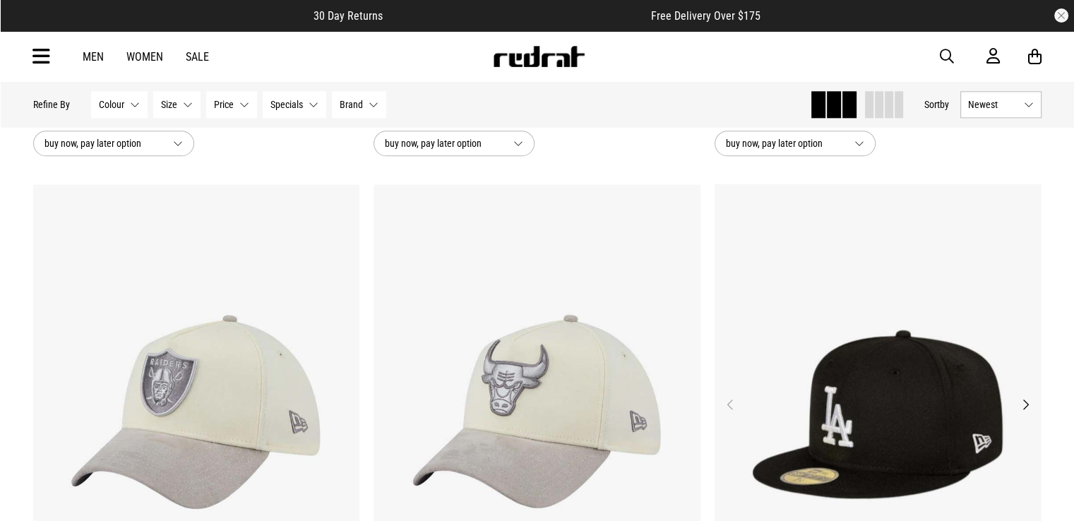
scroll to position [1876, 0]
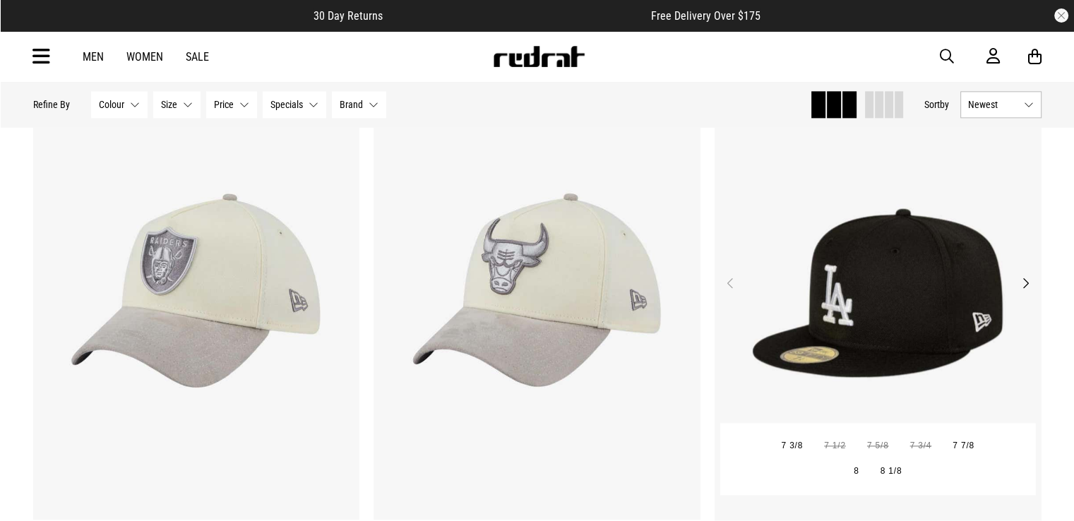
click at [1027, 282] on button "Next" at bounding box center [1026, 283] width 18 height 17
drag, startPoint x: 1027, startPoint y: 282, endPoint x: 1006, endPoint y: 292, distance: 23.4
click at [1027, 282] on button "Next" at bounding box center [1026, 283] width 18 height 17
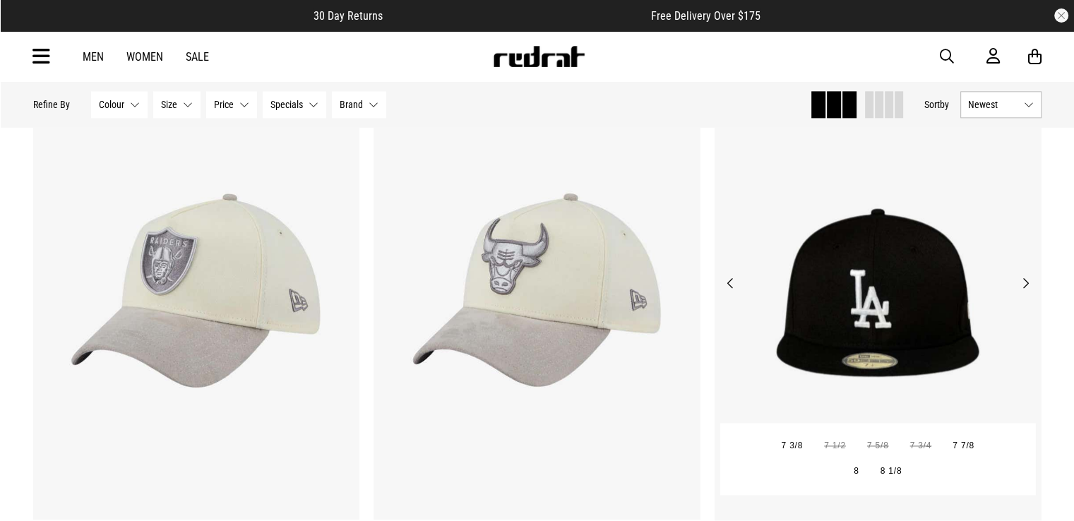
click at [1021, 284] on button "Next" at bounding box center [1026, 283] width 18 height 17
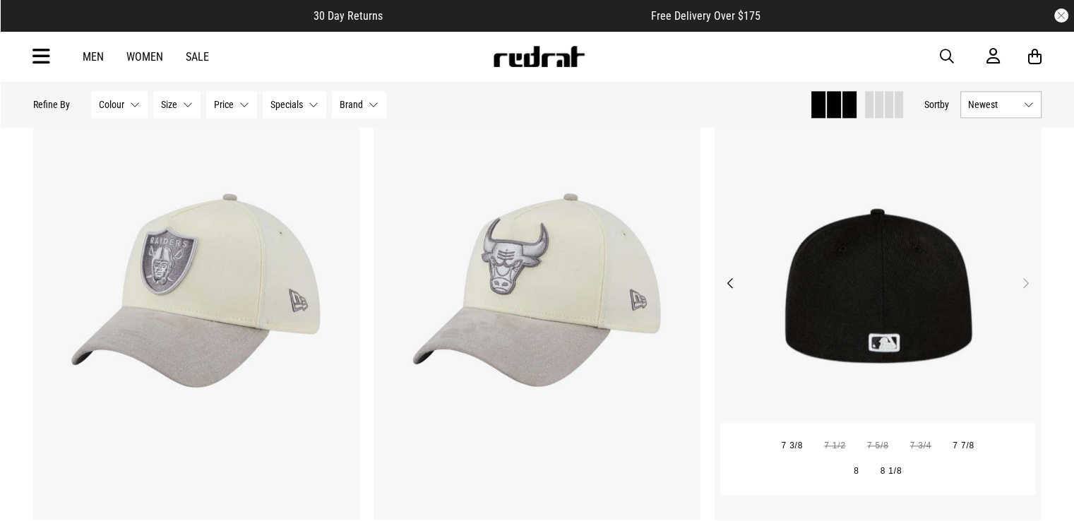
click at [1021, 284] on button "Next" at bounding box center [1026, 283] width 18 height 17
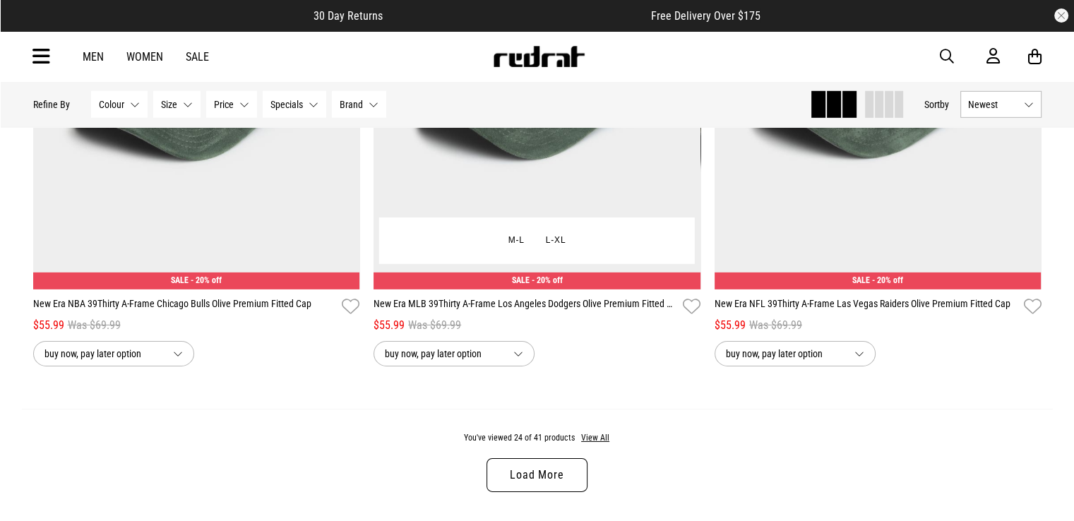
scroll to position [4481, 0]
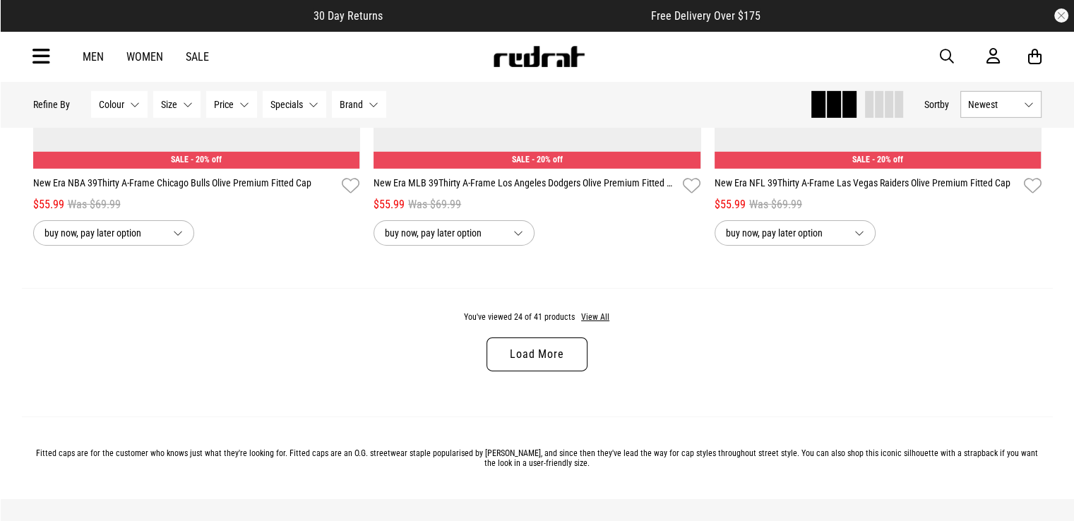
click at [537, 353] on link "Load More" at bounding box center [537, 355] width 100 height 34
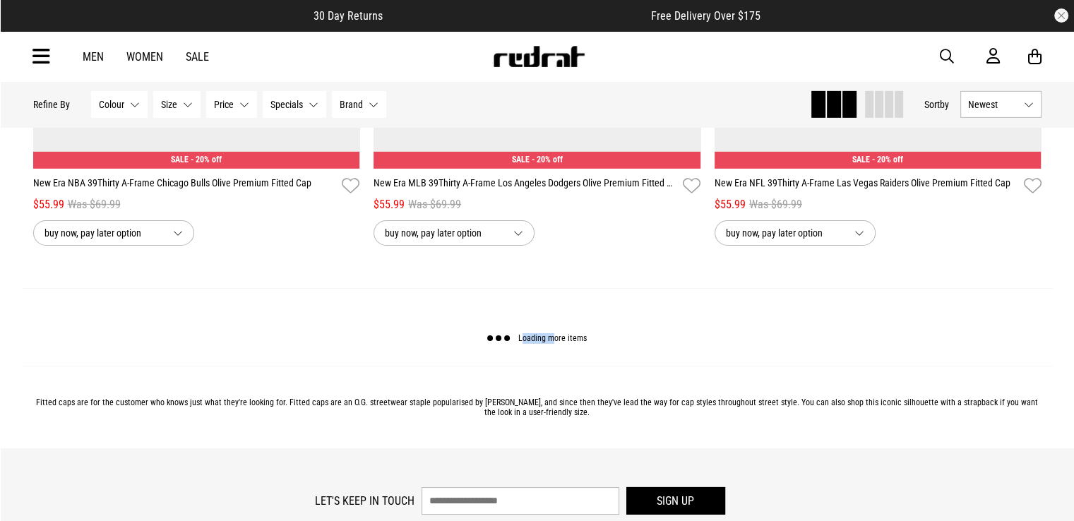
click at [537, 353] on div "Loading more items" at bounding box center [537, 327] width 1031 height 78
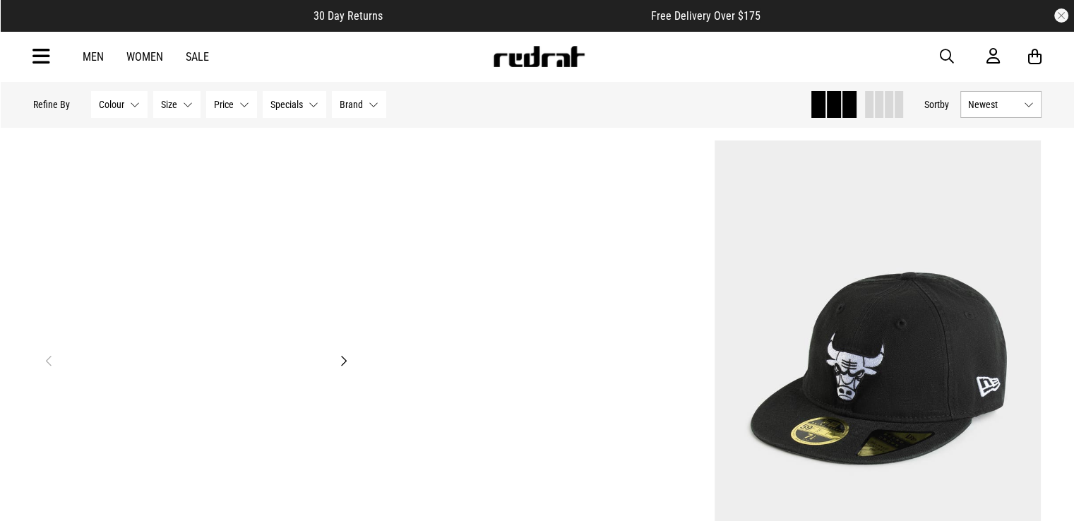
scroll to position [5319, 0]
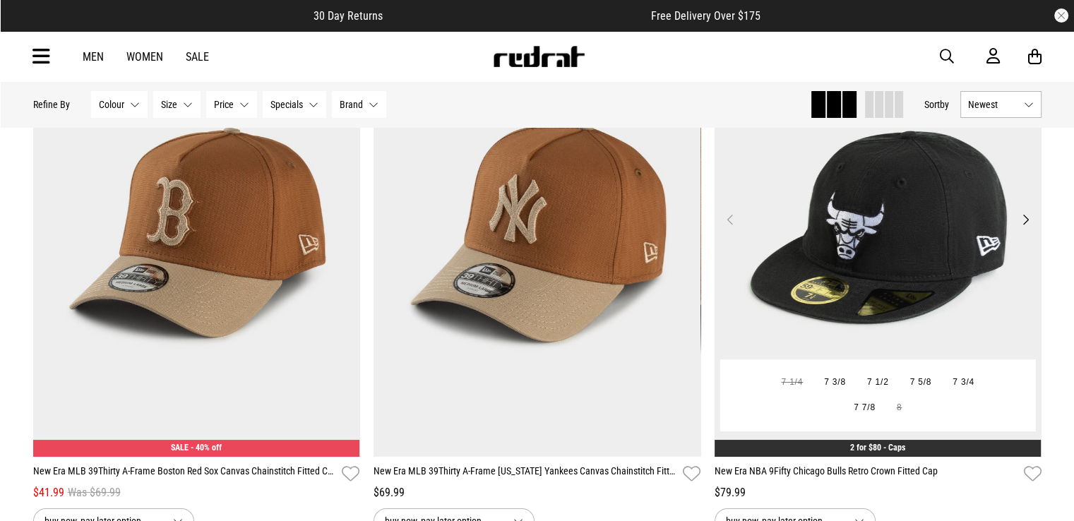
click at [1031, 227] on button "Next" at bounding box center [1026, 219] width 18 height 17
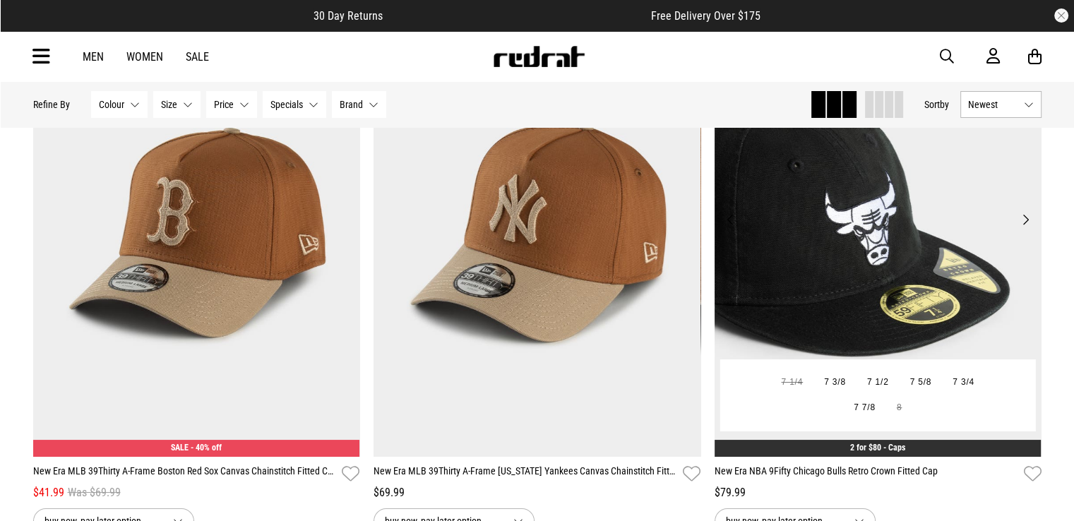
click at [1026, 225] on button "Next" at bounding box center [1026, 219] width 18 height 17
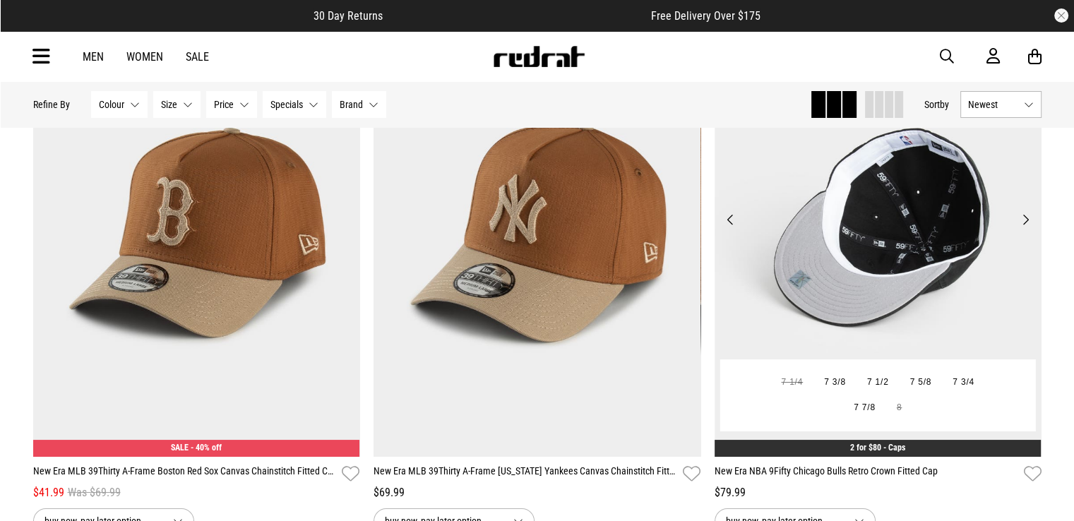
click at [1026, 225] on button "Next" at bounding box center [1026, 219] width 18 height 17
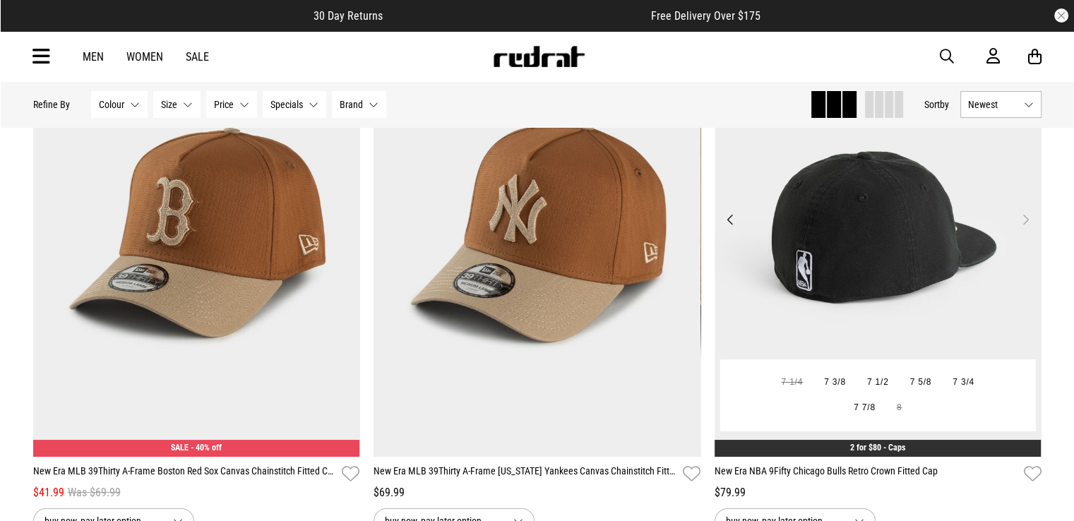
click at [732, 218] on button "Previous" at bounding box center [731, 219] width 18 height 17
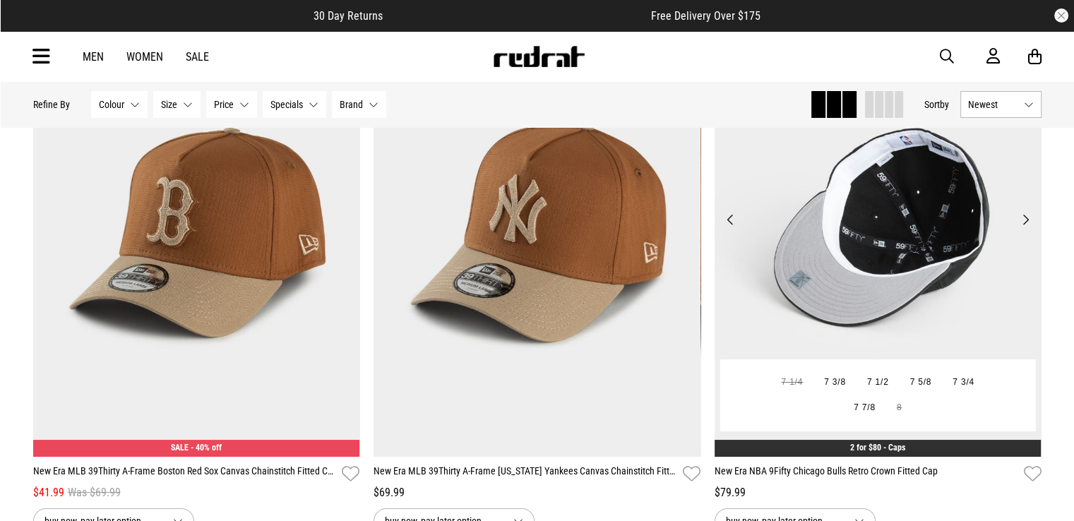
click at [732, 218] on button "Previous" at bounding box center [731, 219] width 18 height 17
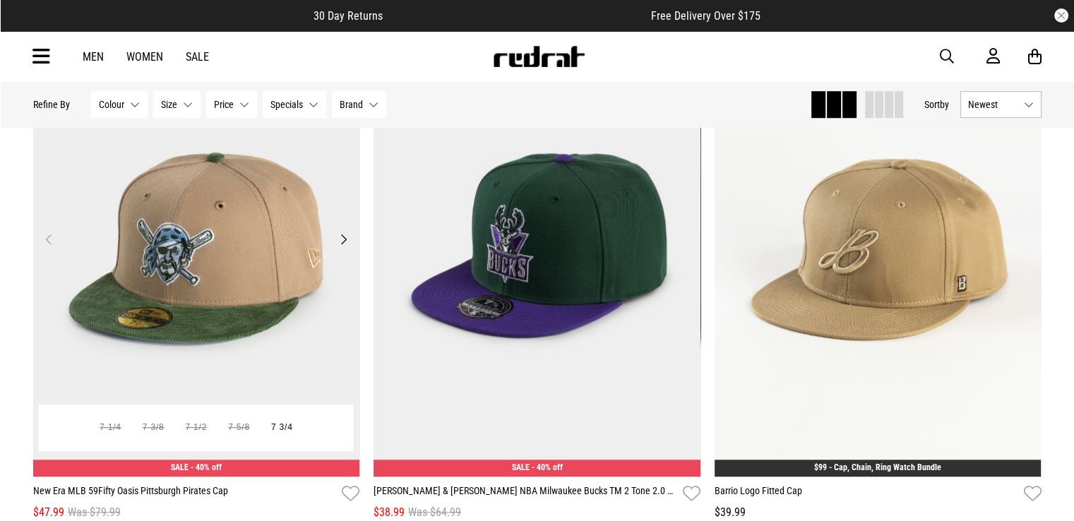
scroll to position [6449, 0]
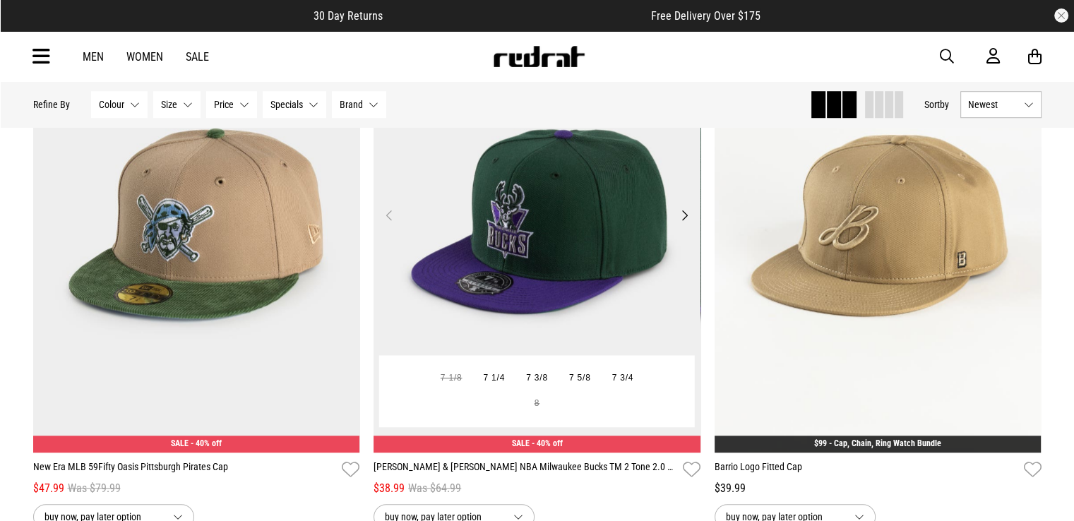
click at [684, 224] on button "Next" at bounding box center [685, 215] width 18 height 17
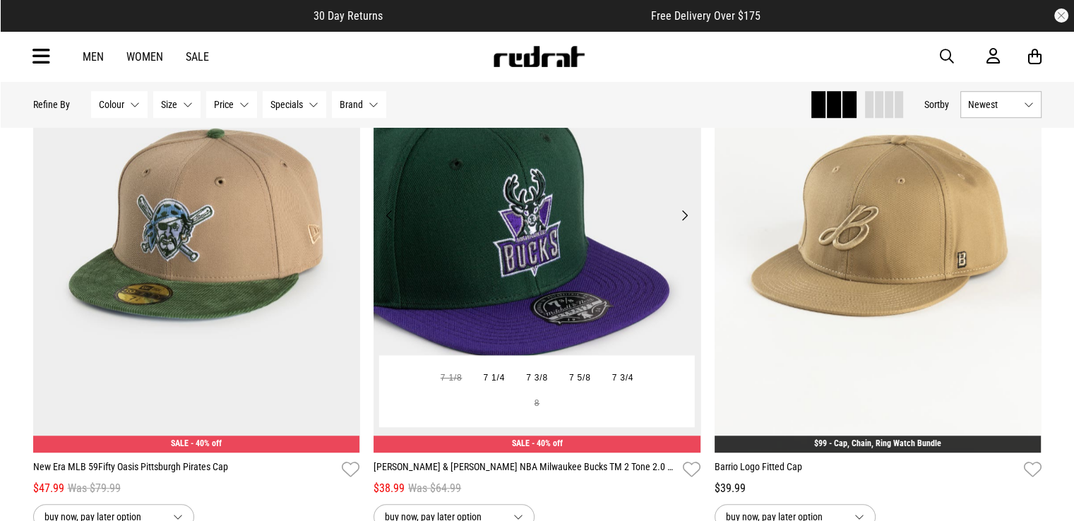
click at [684, 224] on button "Next" at bounding box center [685, 215] width 18 height 17
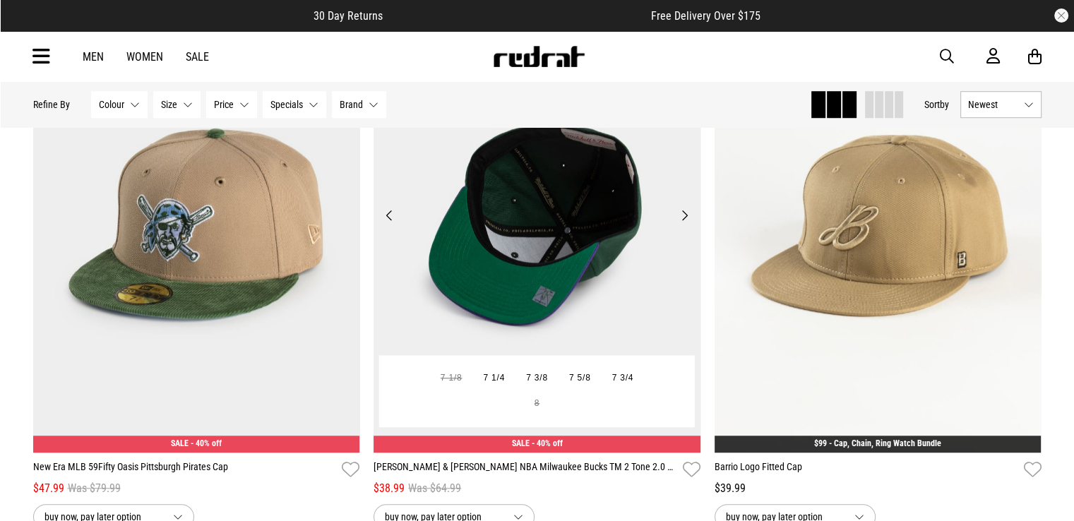
click at [682, 224] on button "Next" at bounding box center [685, 215] width 18 height 17
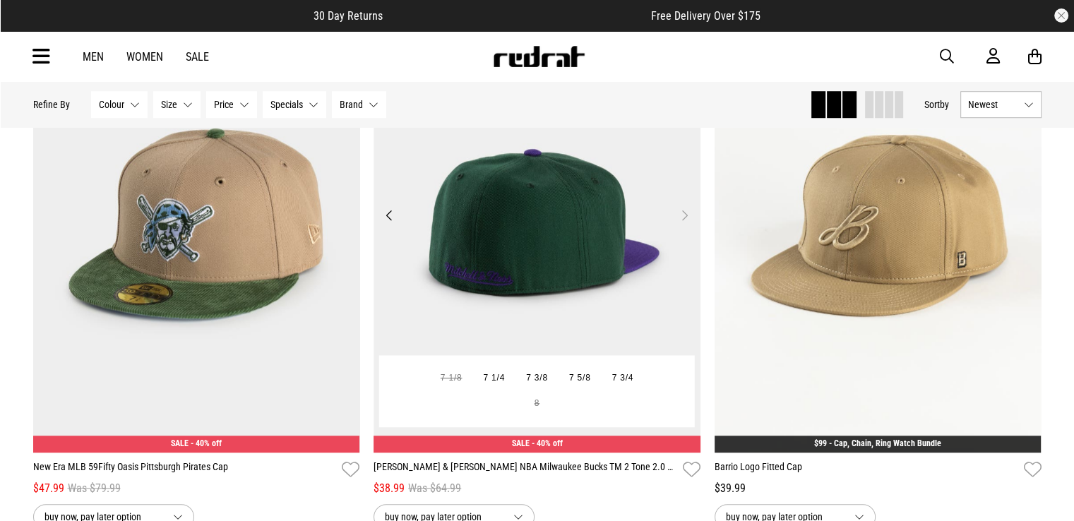
click at [389, 215] on button "Previous" at bounding box center [390, 215] width 18 height 17
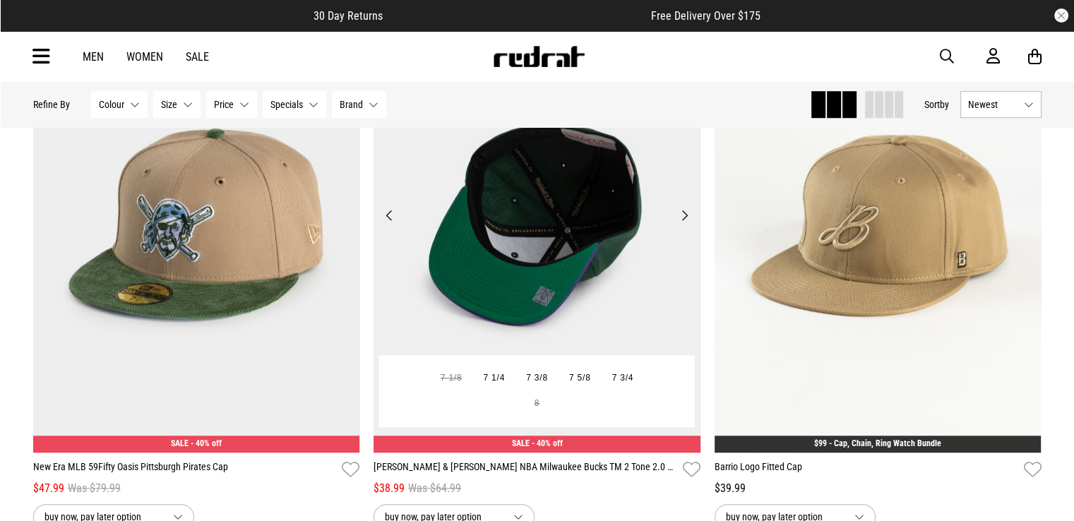
click at [389, 215] on button "Previous" at bounding box center [390, 215] width 18 height 17
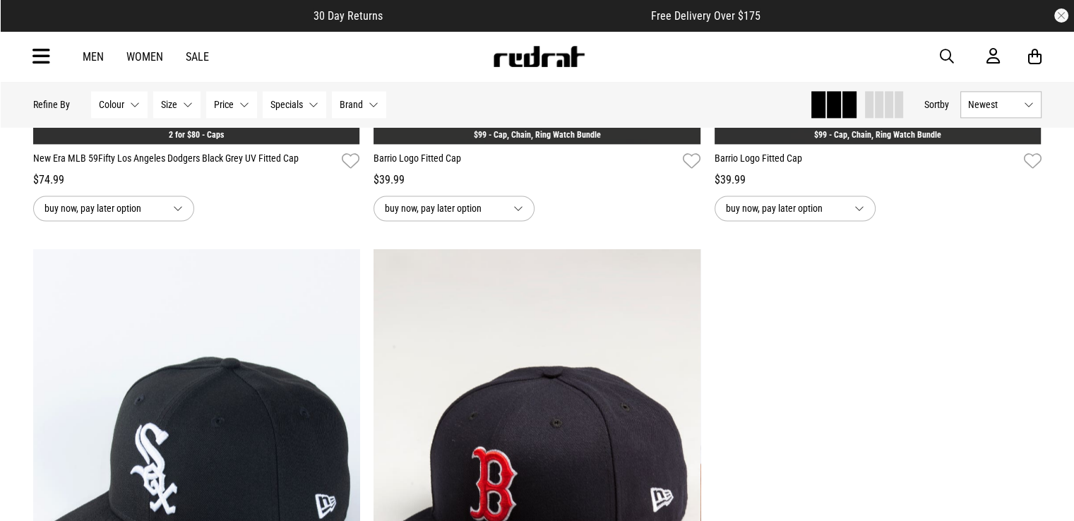
scroll to position [7297, 0]
